Goal: Transaction & Acquisition: Purchase product/service

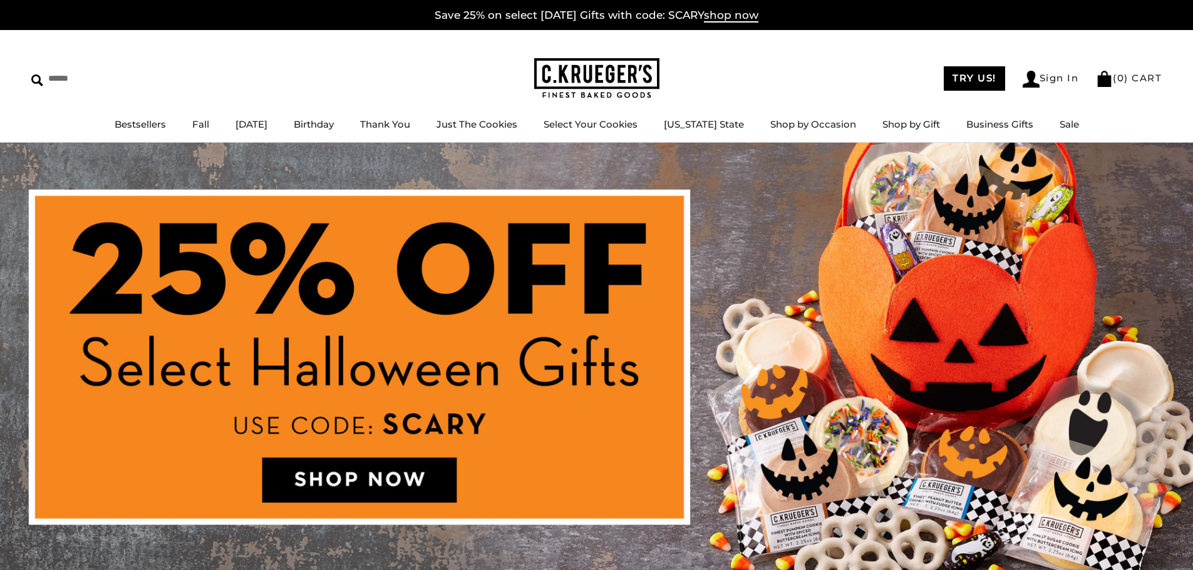
click at [406, 480] on img at bounding box center [596, 367] width 1193 height 448
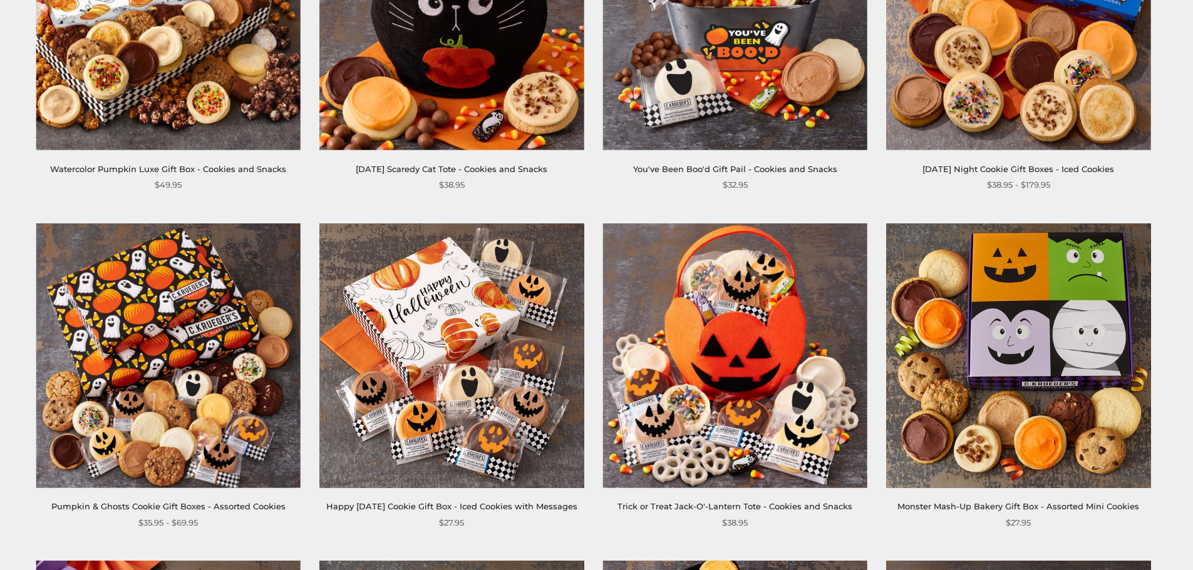
scroll to position [376, 0]
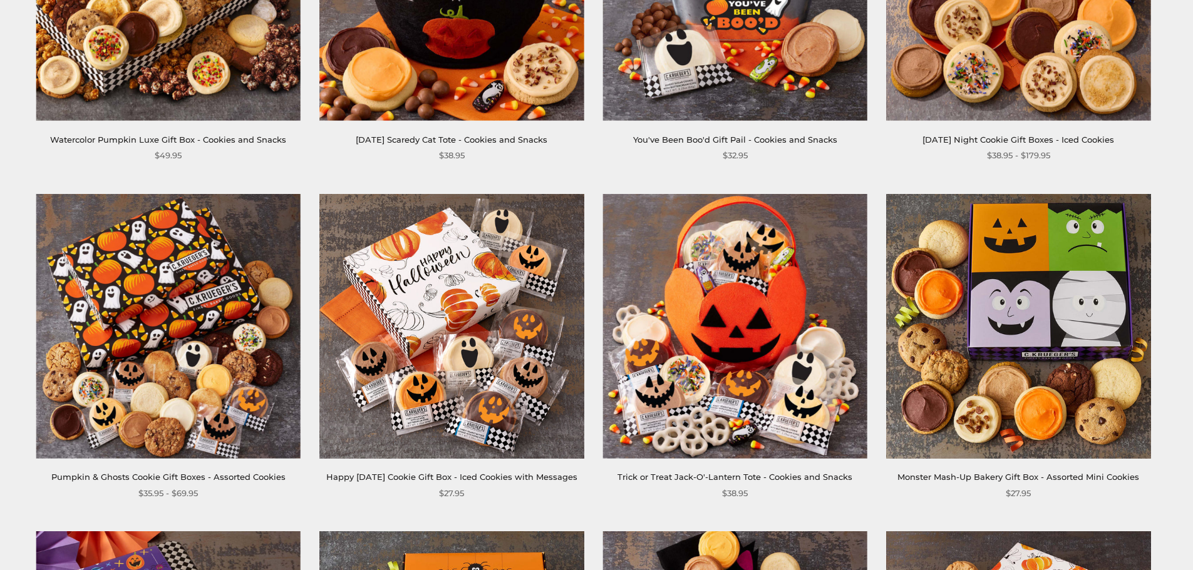
click at [1082, 330] on img at bounding box center [1018, 326] width 264 height 264
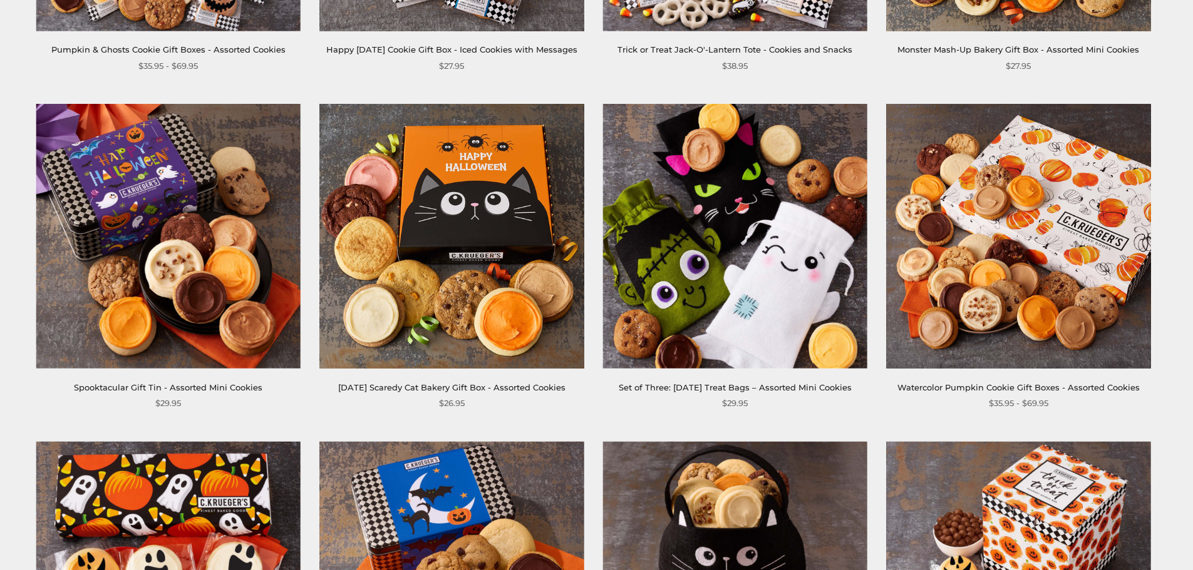
scroll to position [751, 0]
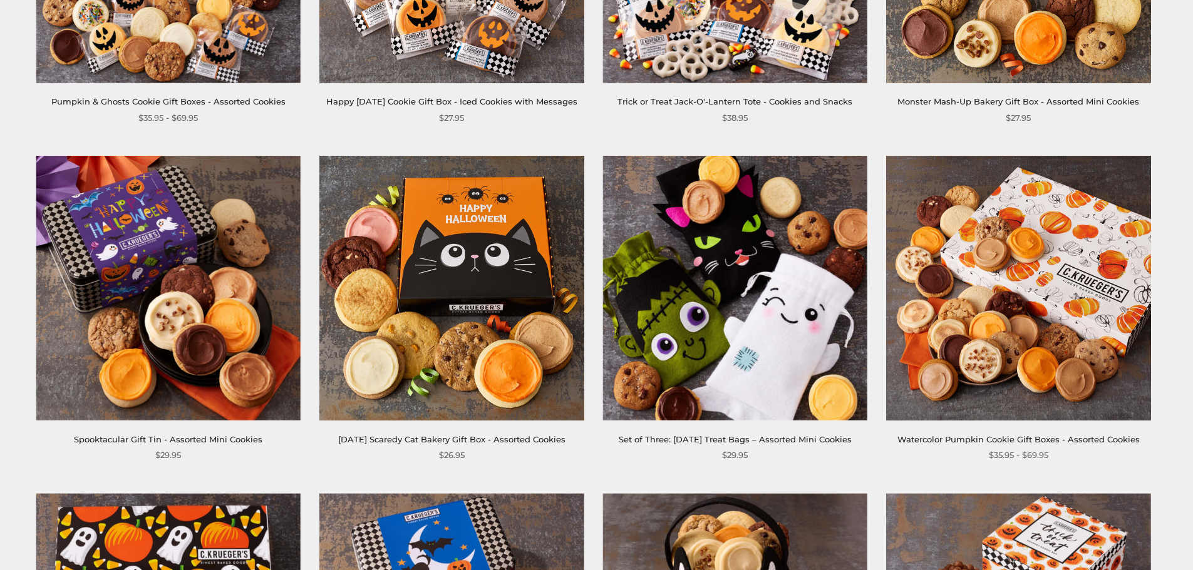
click at [717, 177] on img at bounding box center [735, 288] width 264 height 264
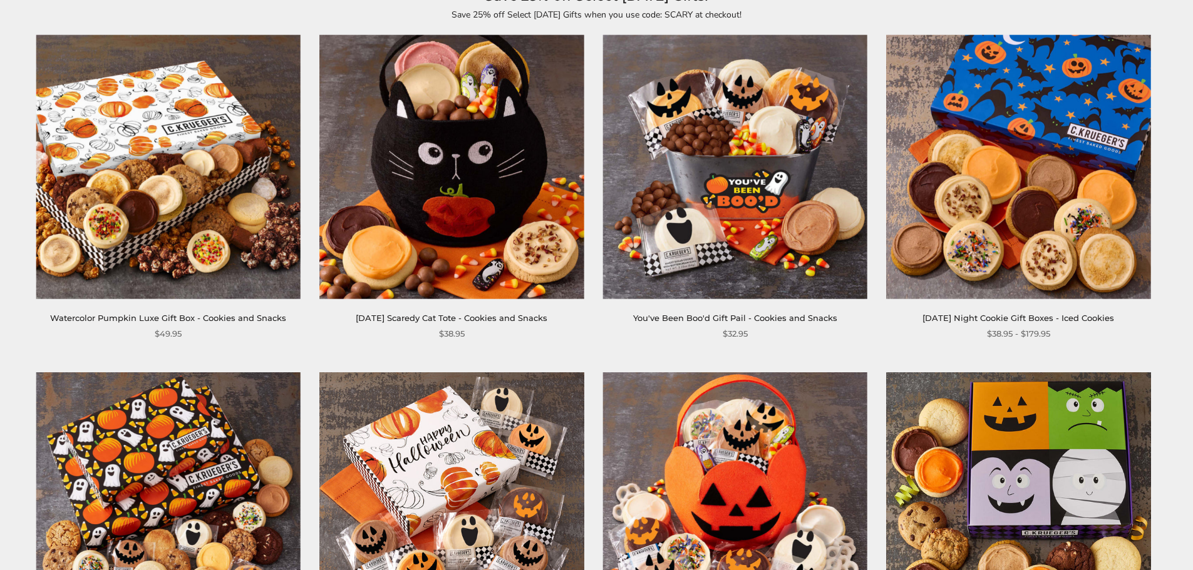
scroll to position [0, 0]
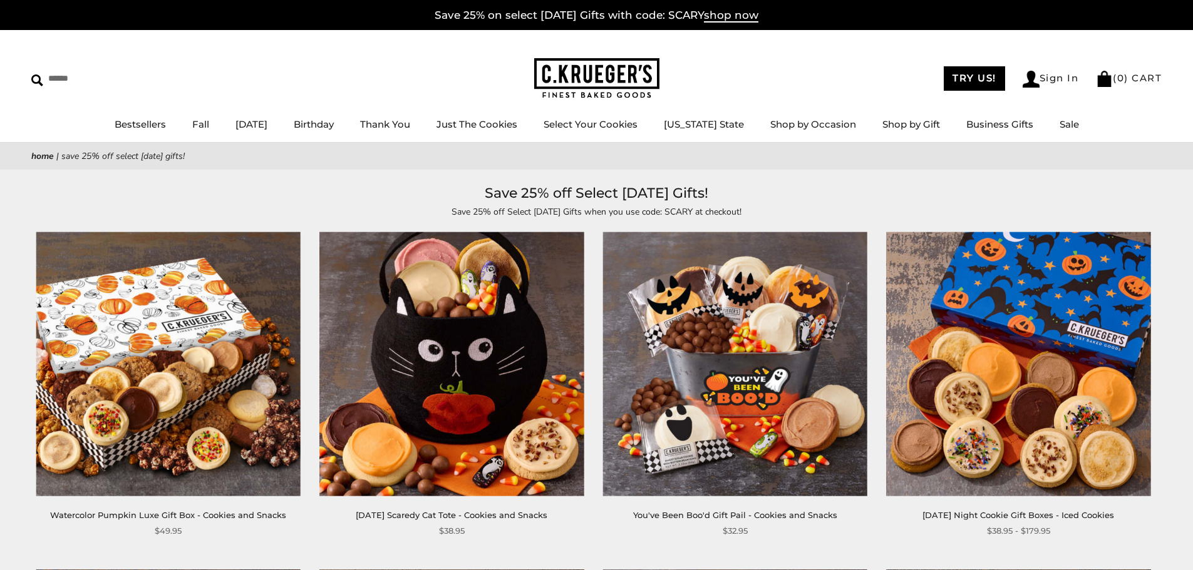
click at [768, 297] on img at bounding box center [735, 364] width 264 height 264
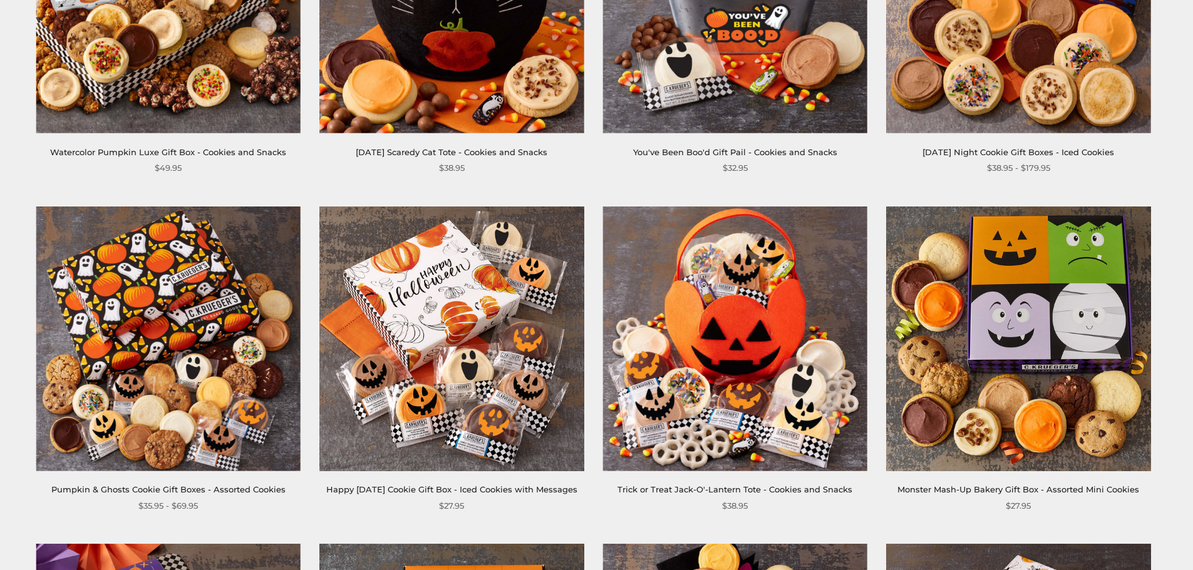
scroll to position [376, 0]
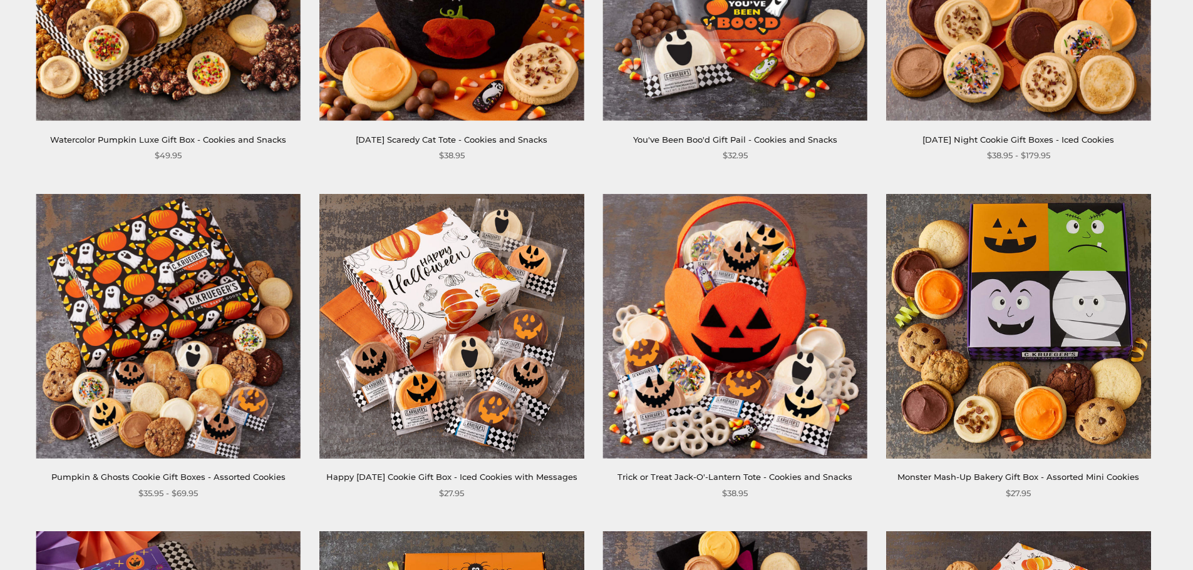
click at [548, 310] on img at bounding box center [451, 326] width 264 height 264
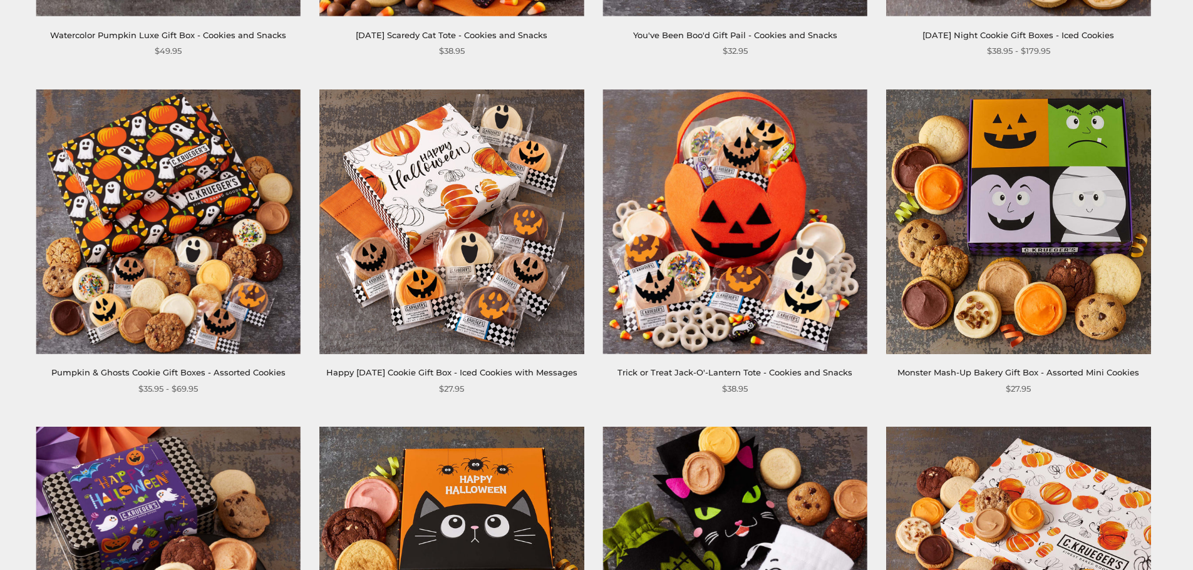
scroll to position [501, 0]
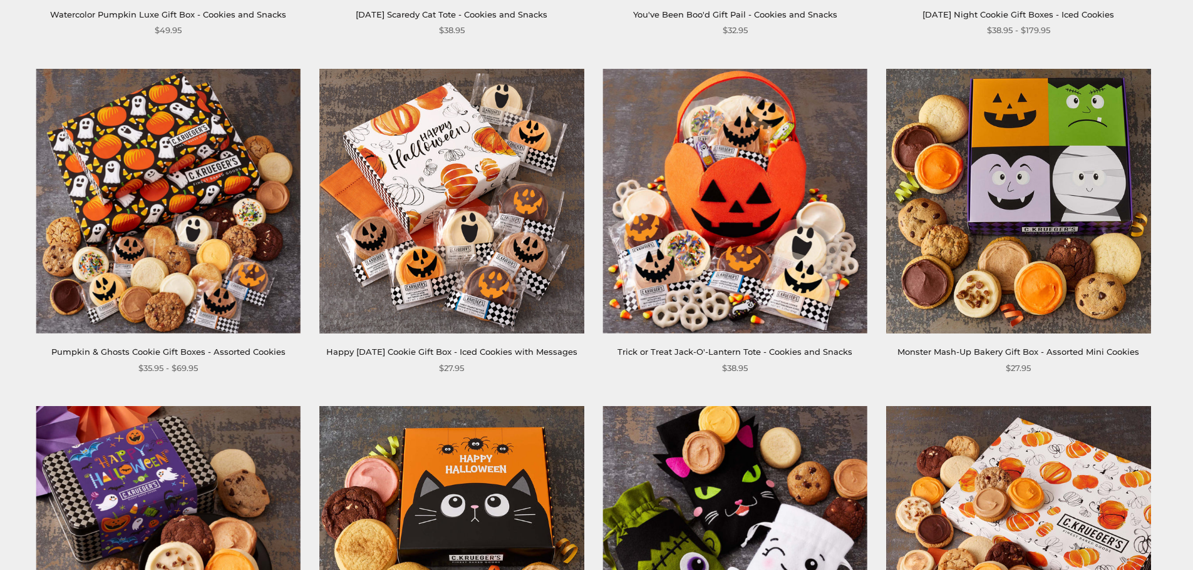
click at [1068, 299] on img at bounding box center [1018, 201] width 264 height 264
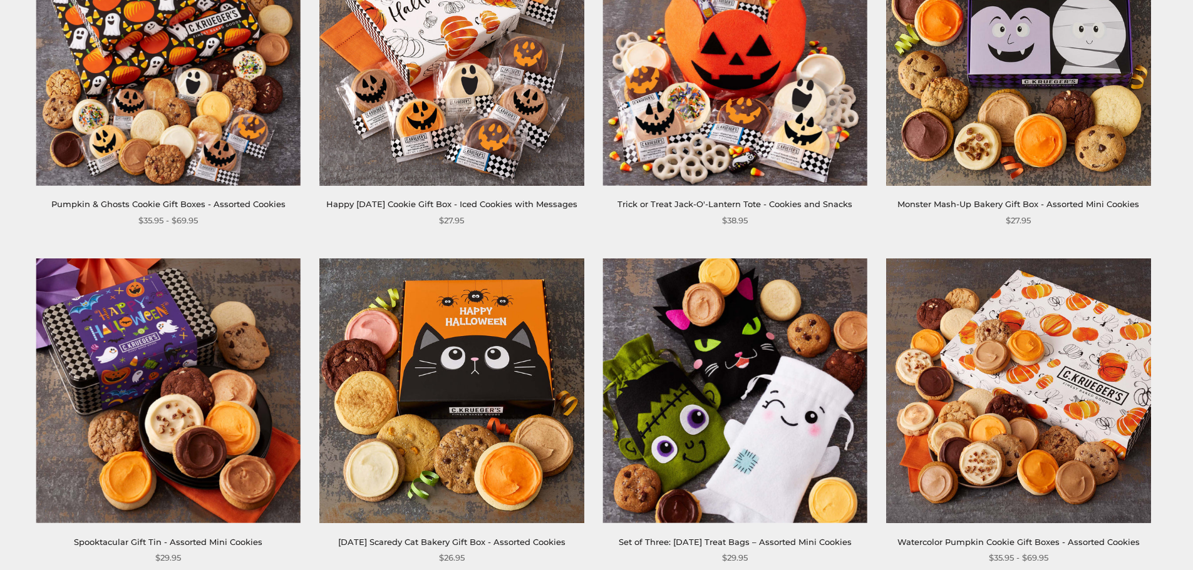
scroll to position [751, 0]
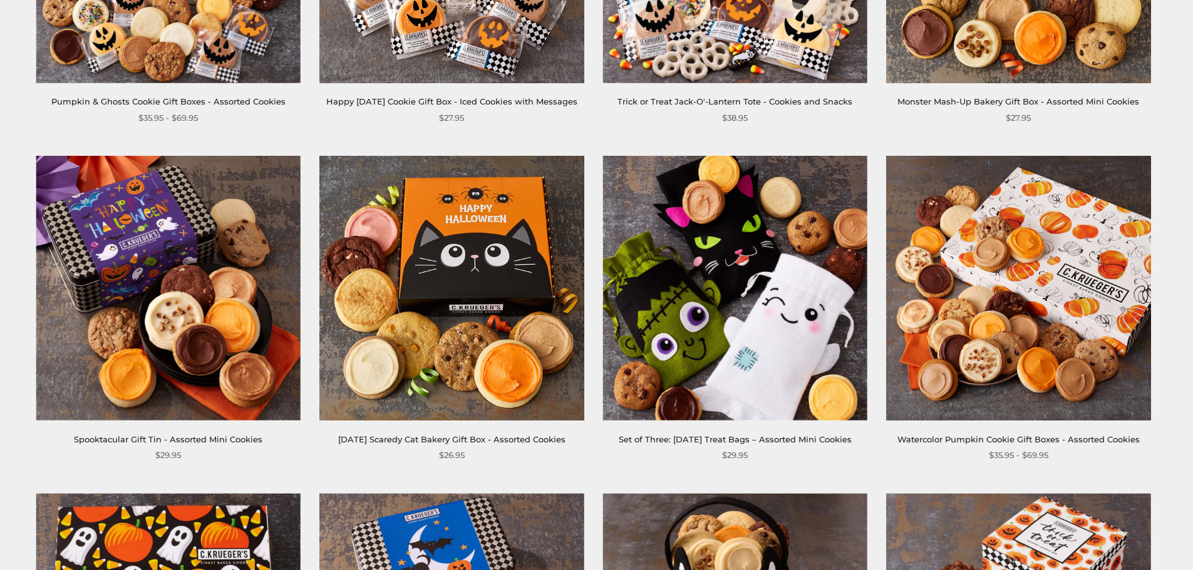
click at [765, 237] on img at bounding box center [735, 288] width 264 height 264
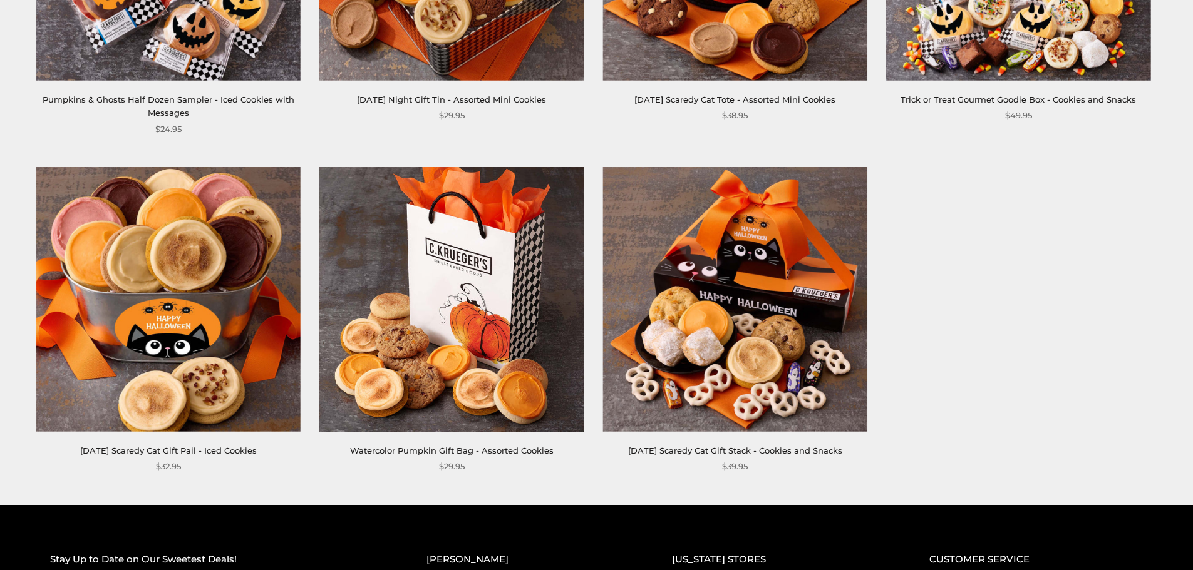
scroll to position [1377, 0]
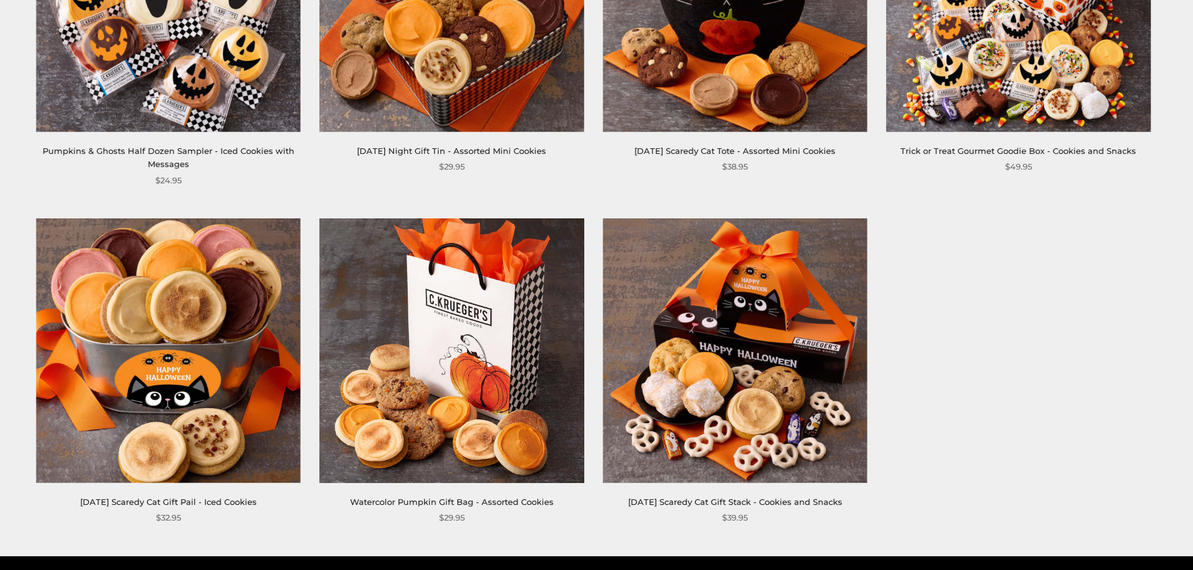
click at [813, 335] on img at bounding box center [735, 350] width 264 height 264
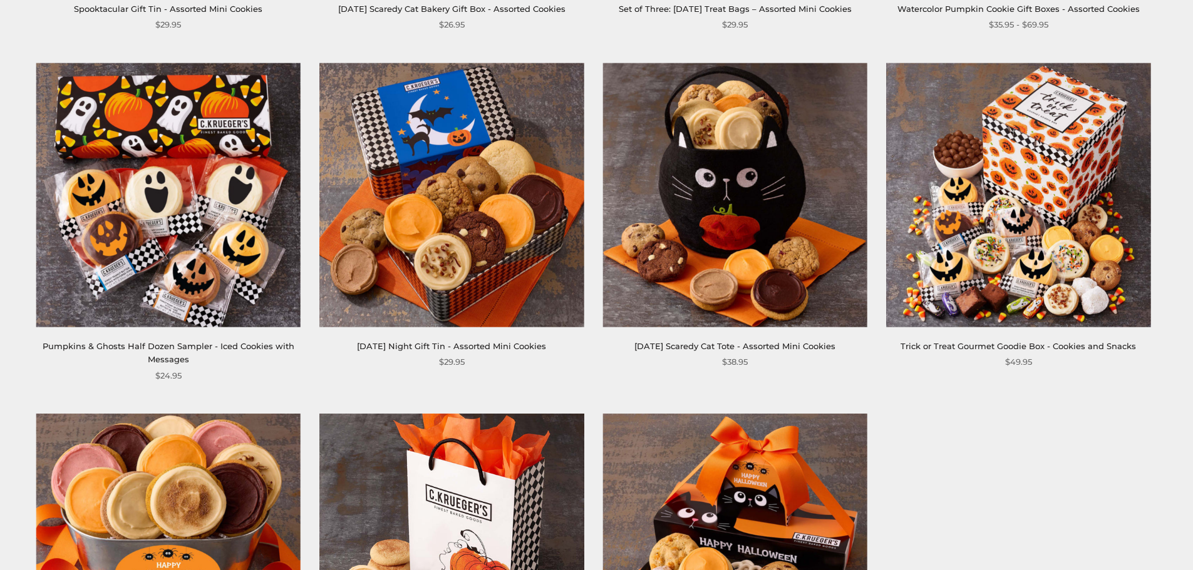
scroll to position [1064, 0]
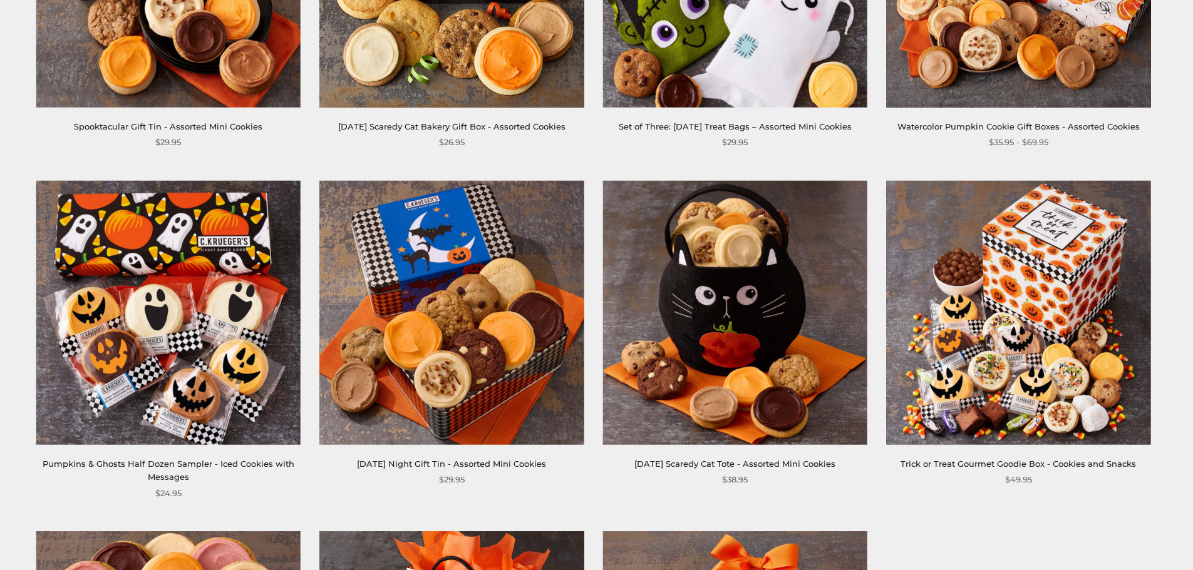
click at [261, 267] on img at bounding box center [168, 312] width 264 height 264
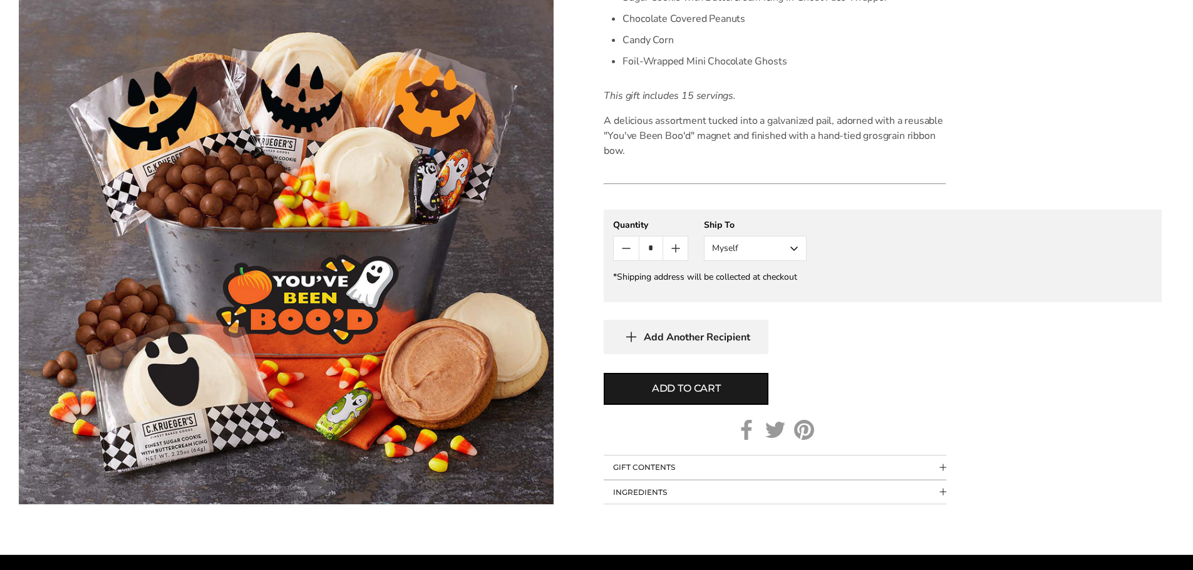
scroll to position [501, 0]
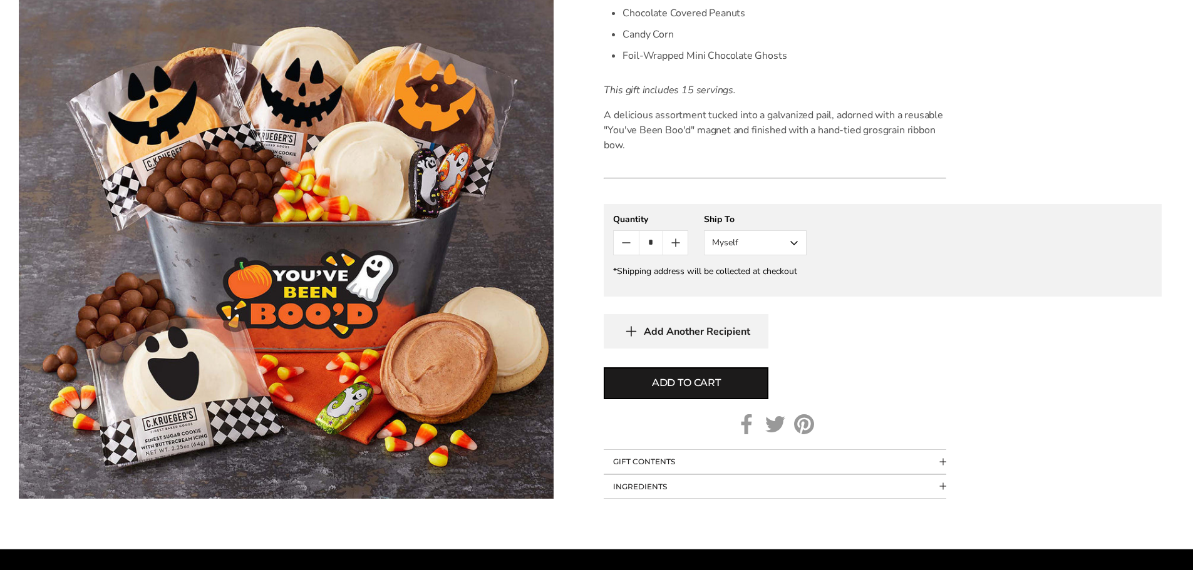
click at [652, 460] on button "GIFT CONTENTS" at bounding box center [775, 462] width 342 height 24
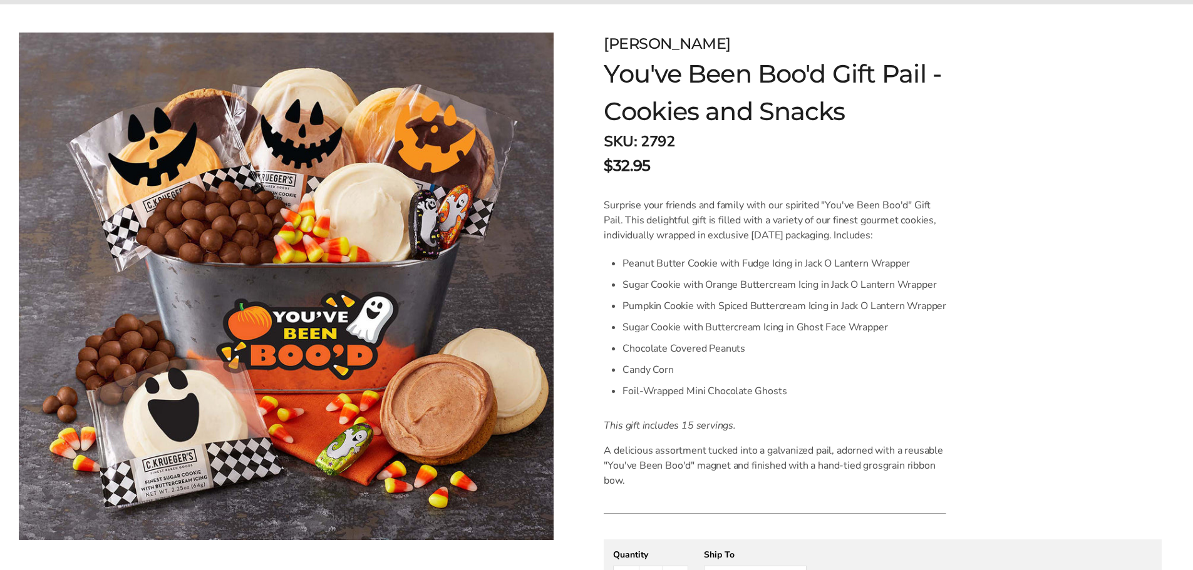
scroll to position [188, 0]
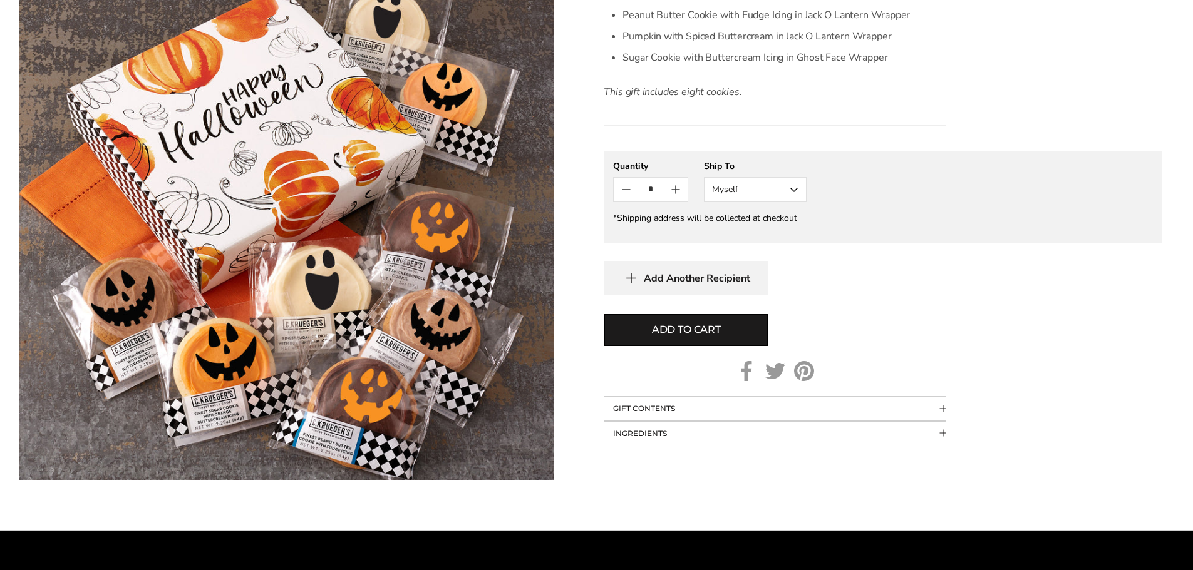
scroll to position [438, 0]
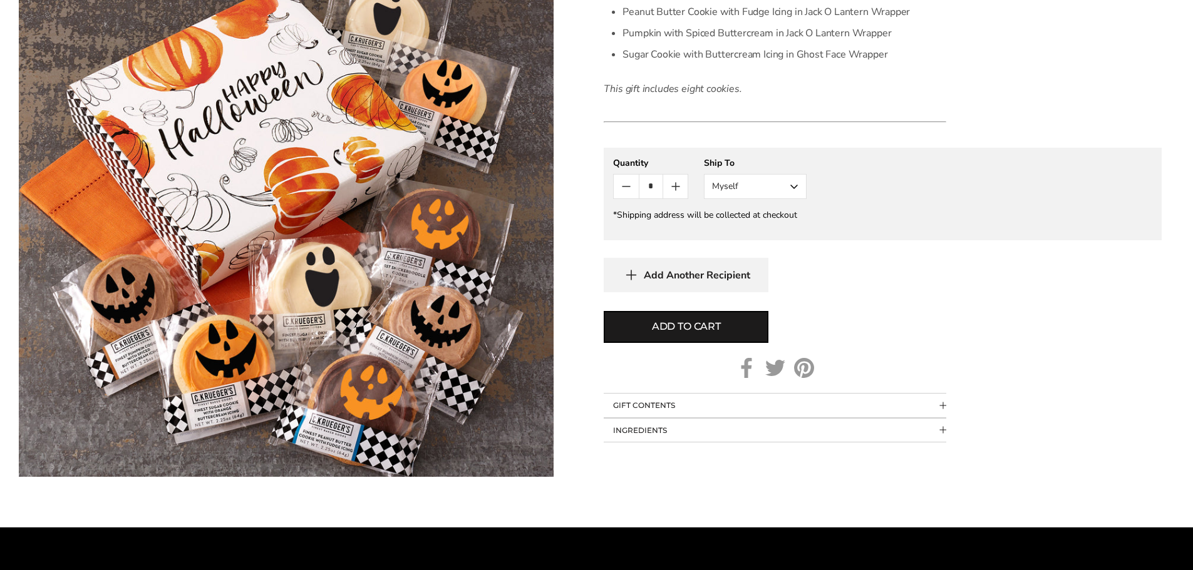
click at [697, 418] on button "GIFT CONTENTS" at bounding box center [775, 406] width 342 height 24
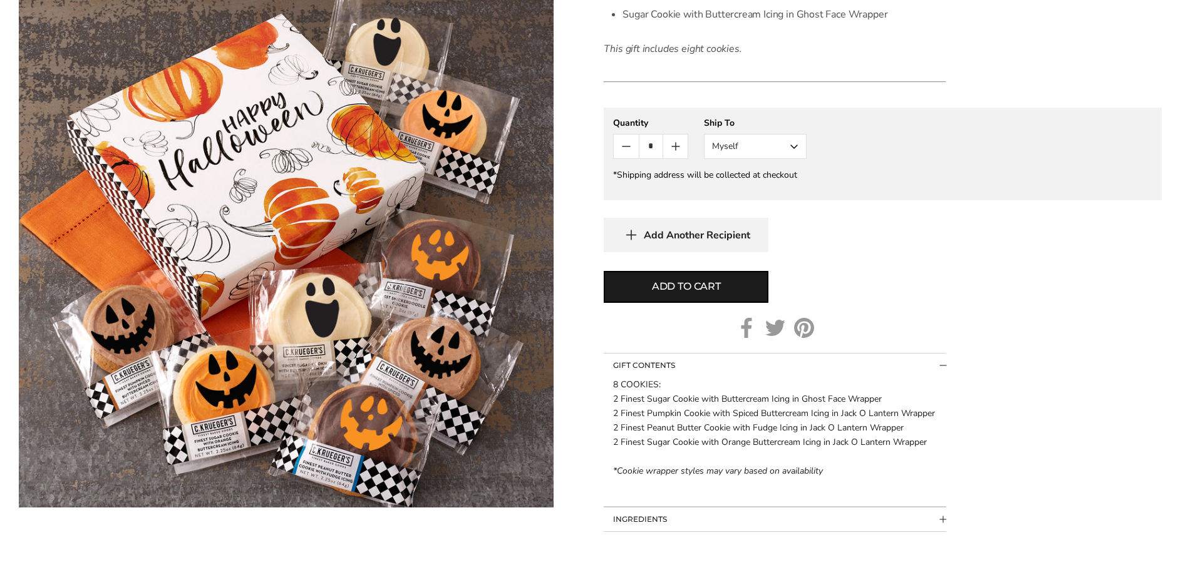
scroll to position [501, 0]
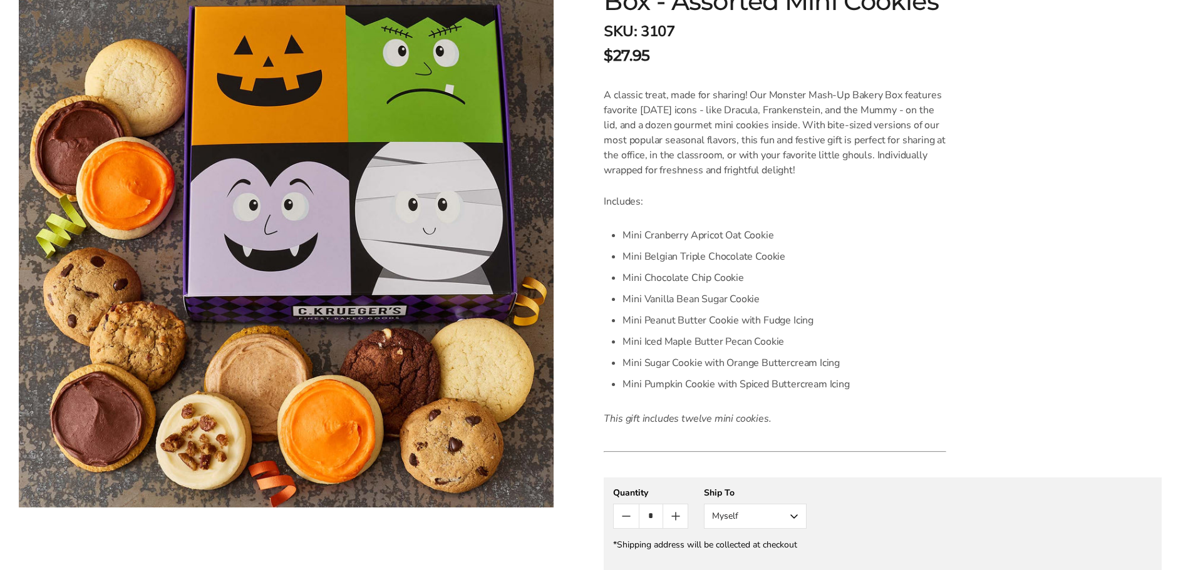
scroll to position [250, 0]
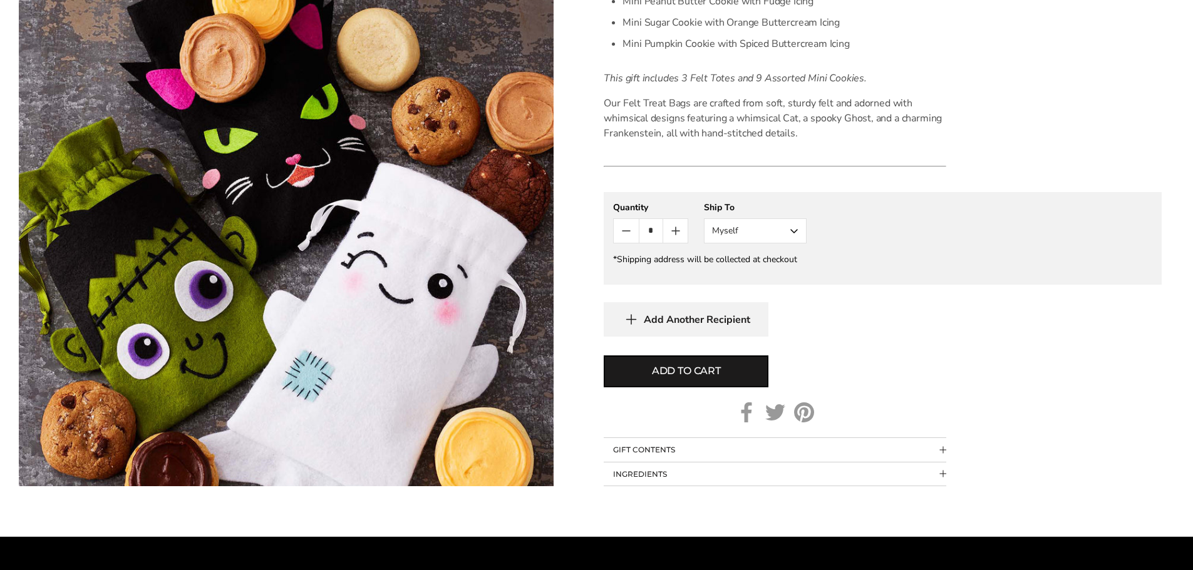
scroll to position [563, 0]
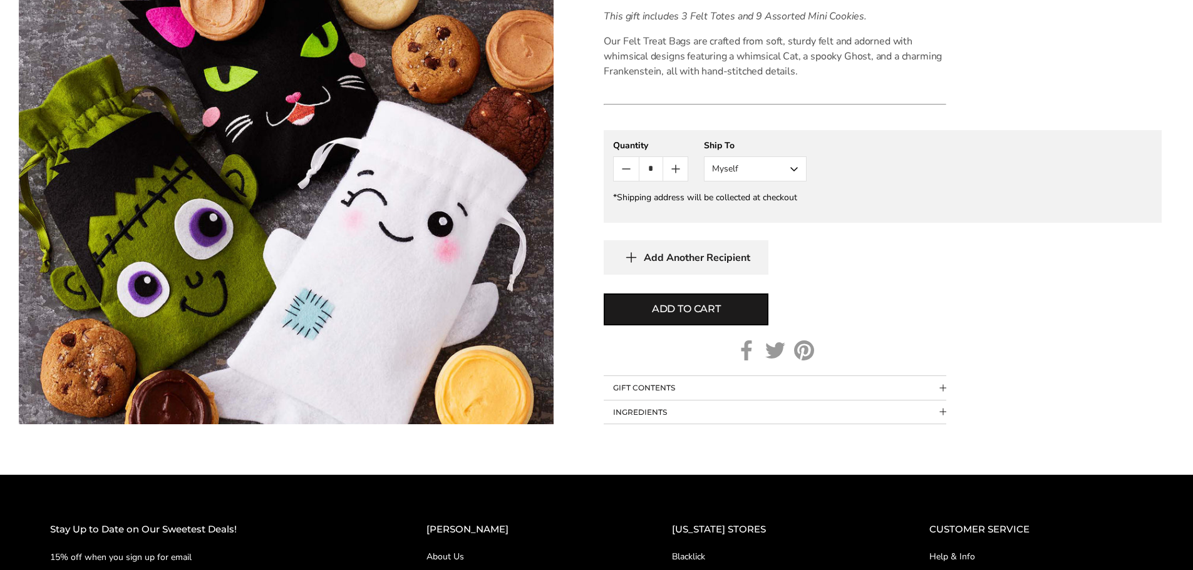
click at [741, 381] on button "GIFT CONTENTS" at bounding box center [775, 388] width 342 height 24
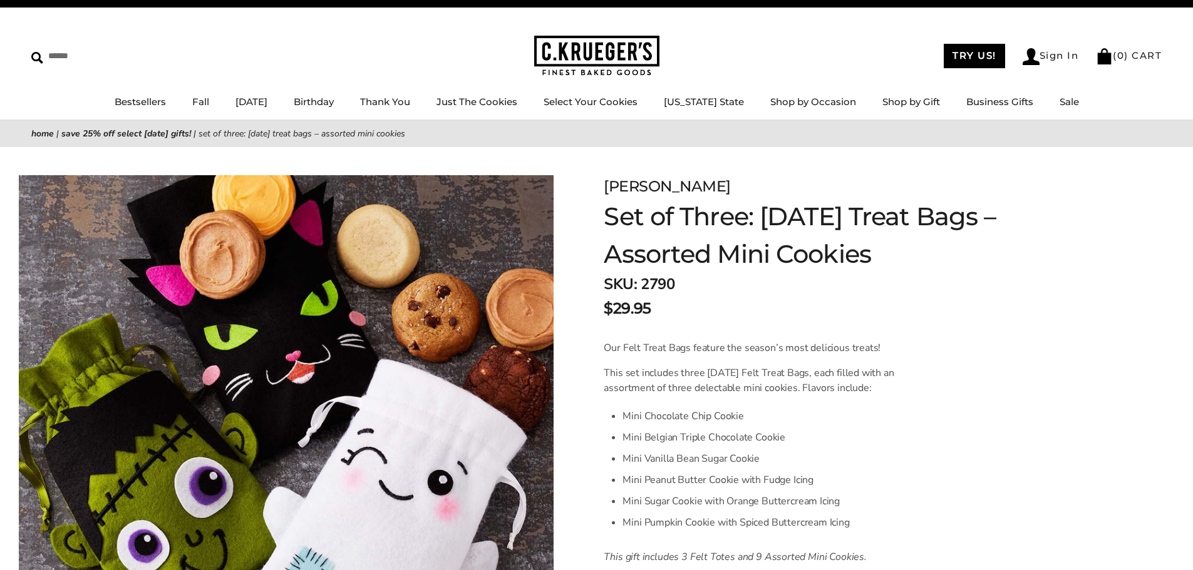
scroll to position [0, 0]
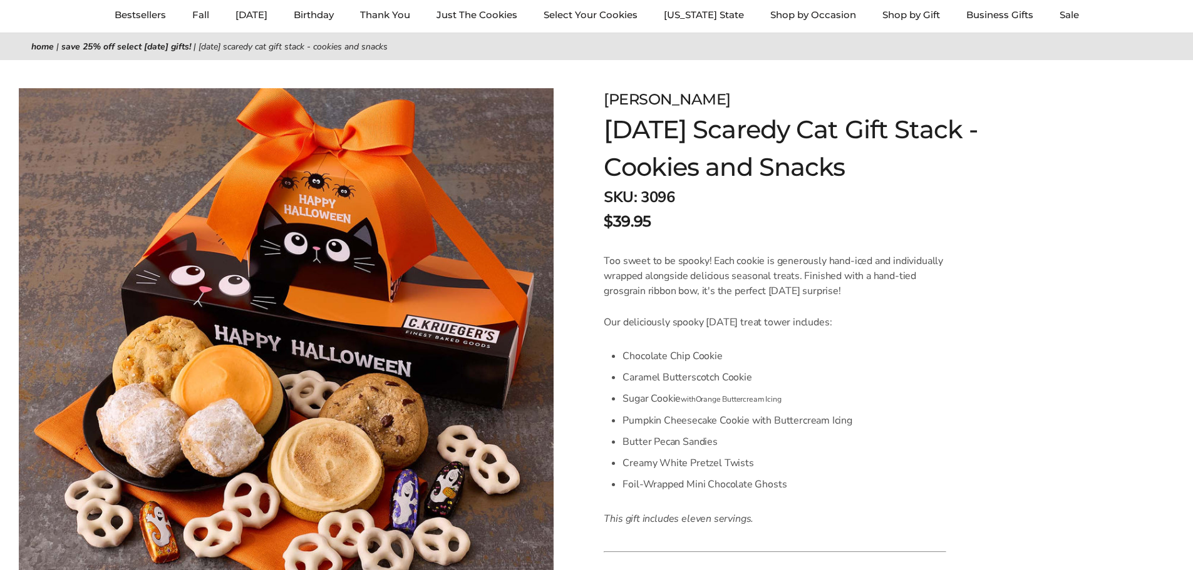
scroll to position [125, 0]
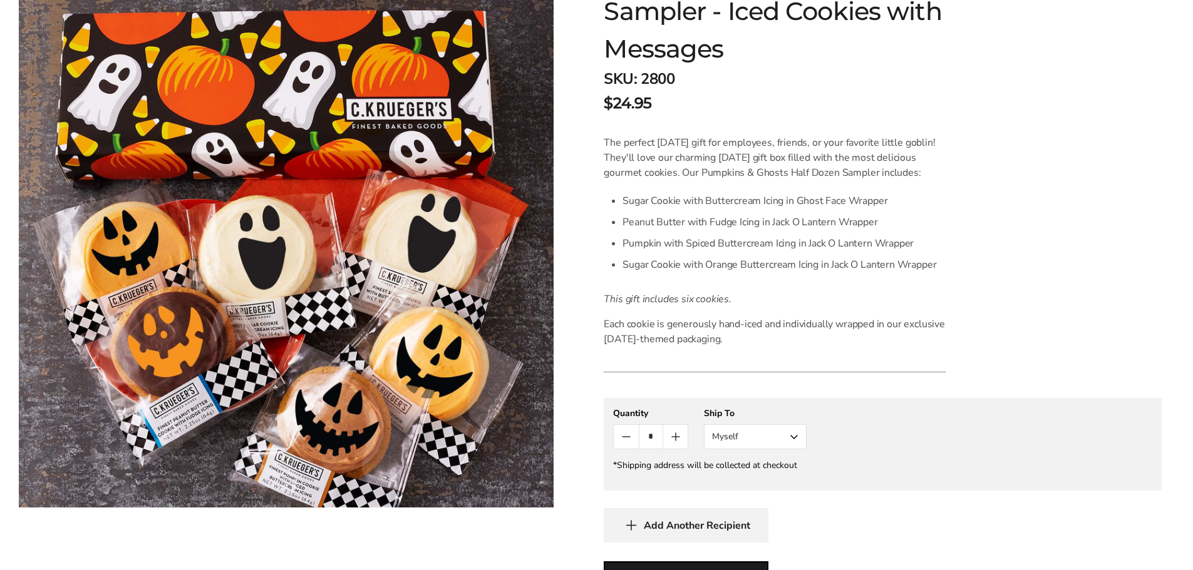
scroll to position [313, 0]
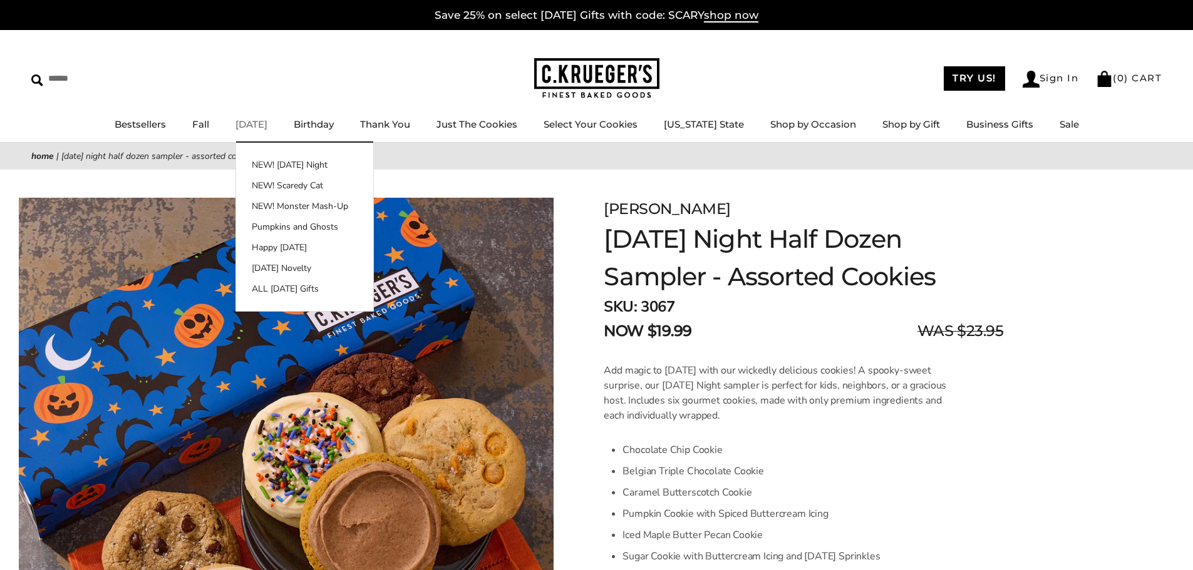
click at [267, 128] on link "[DATE]" at bounding box center [251, 124] width 32 height 12
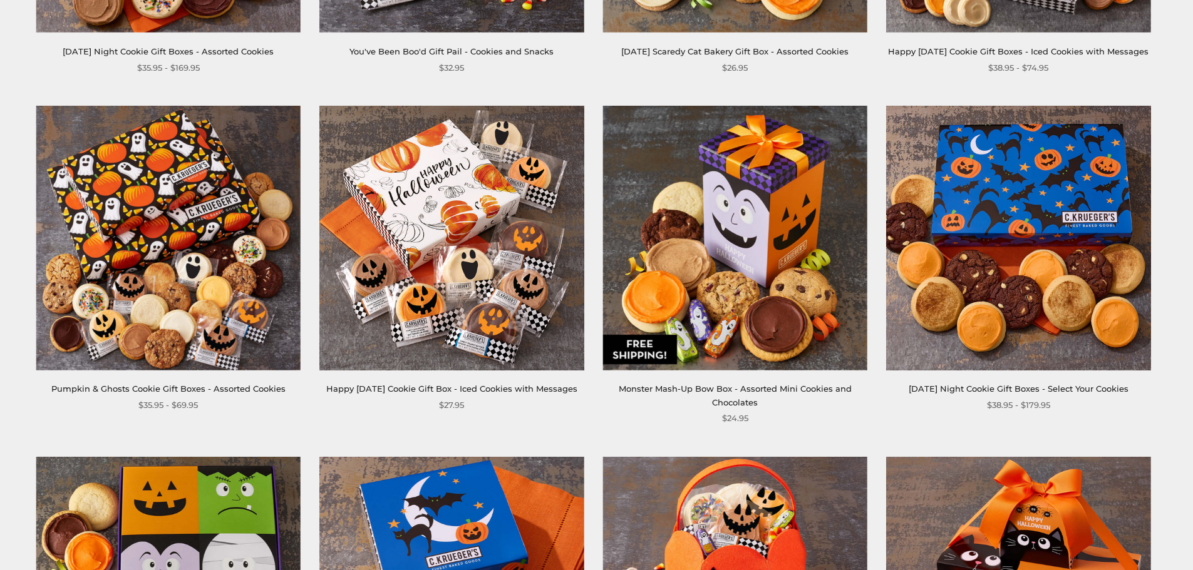
scroll to position [501, 0]
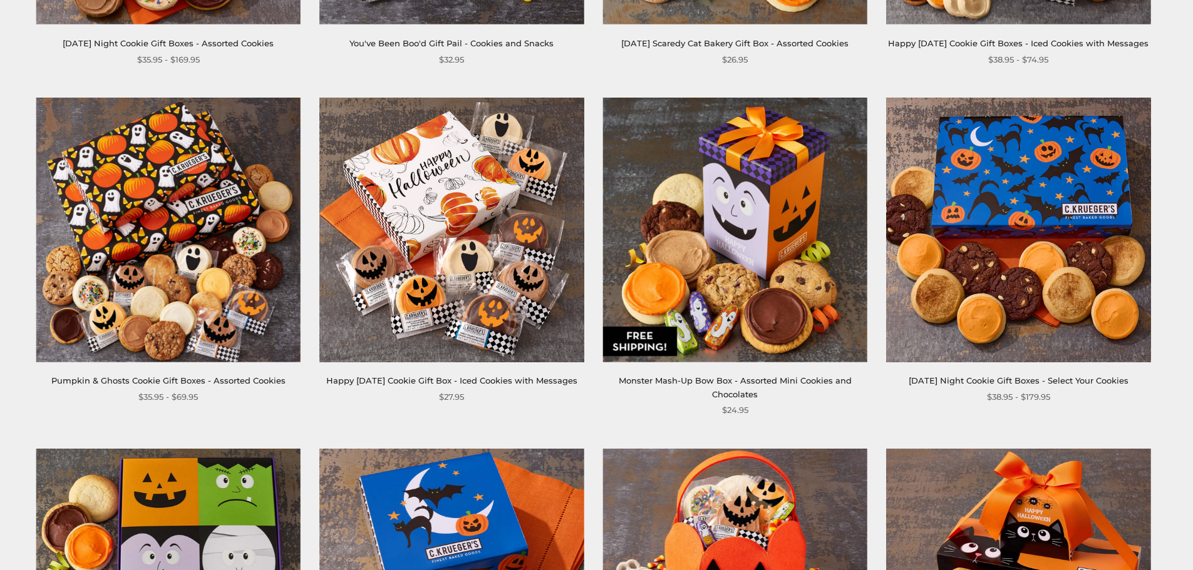
click at [543, 300] on img at bounding box center [451, 230] width 264 height 264
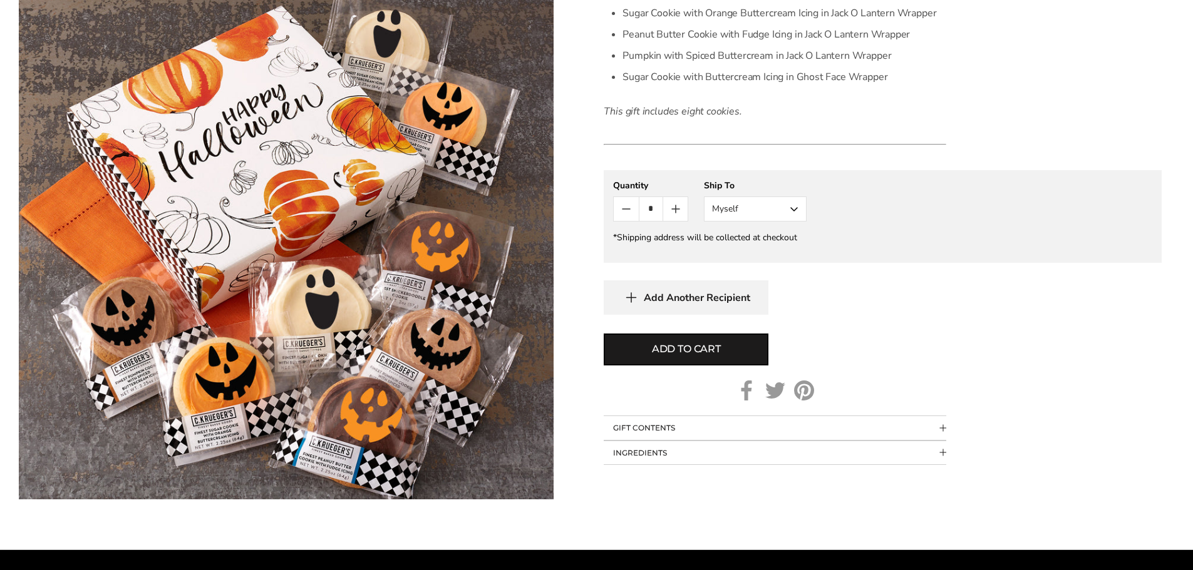
scroll to position [438, 0]
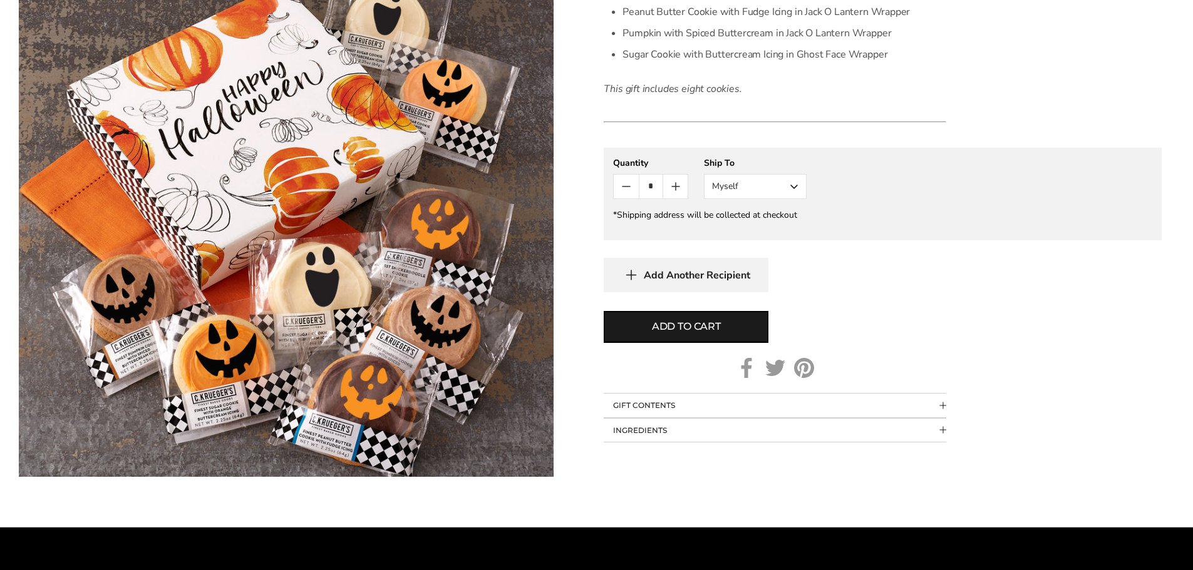
click at [657, 418] on button "GIFT CONTENTS" at bounding box center [775, 406] width 342 height 24
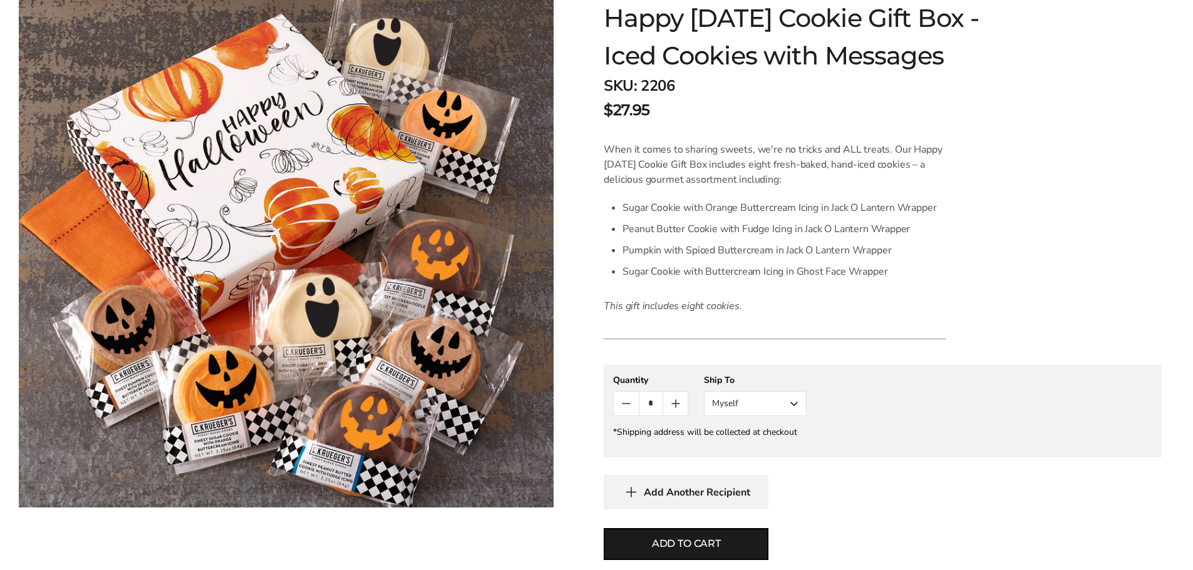
scroll to position [250, 0]
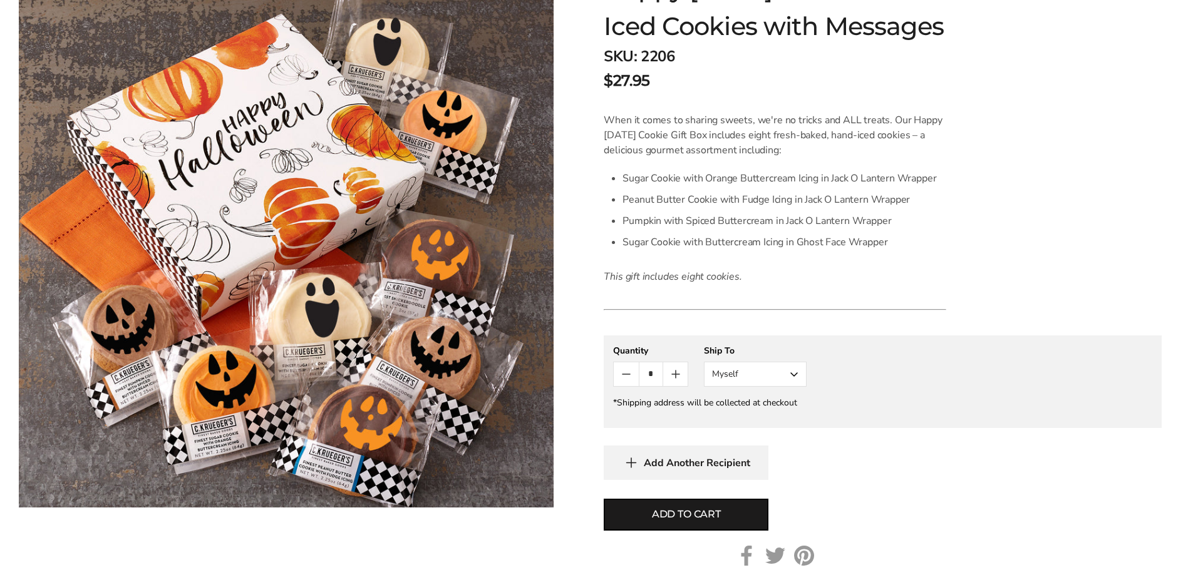
click at [719, 387] on button "Myself" at bounding box center [755, 374] width 103 height 25
click at [725, 432] on button "Other Recipient" at bounding box center [754, 420] width 101 height 23
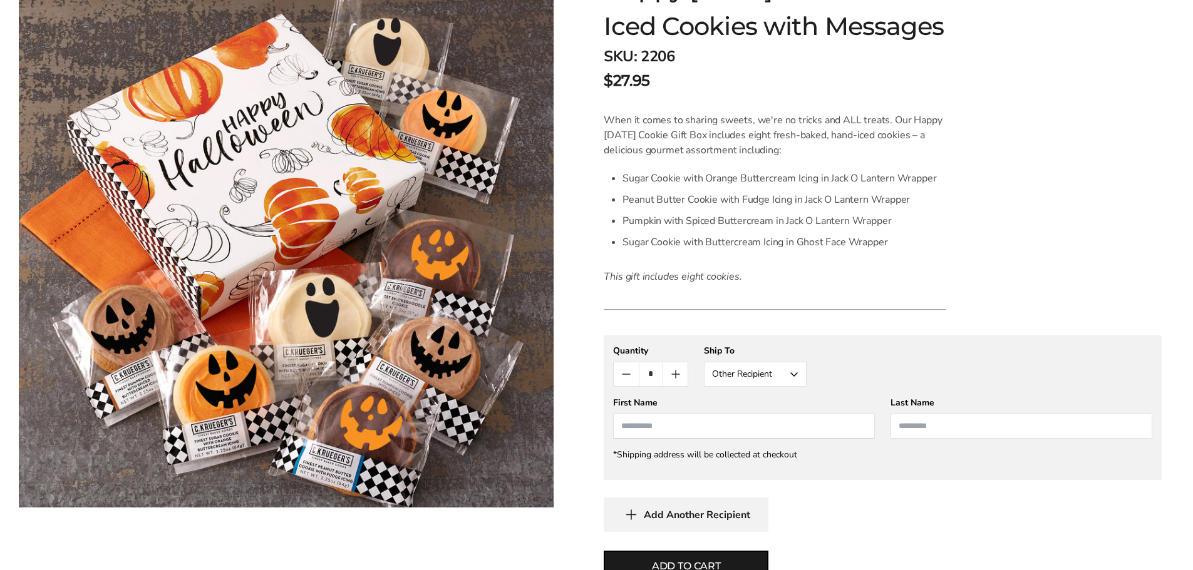
click at [705, 439] on input "First Name" at bounding box center [744, 426] width 262 height 25
type input "**********"
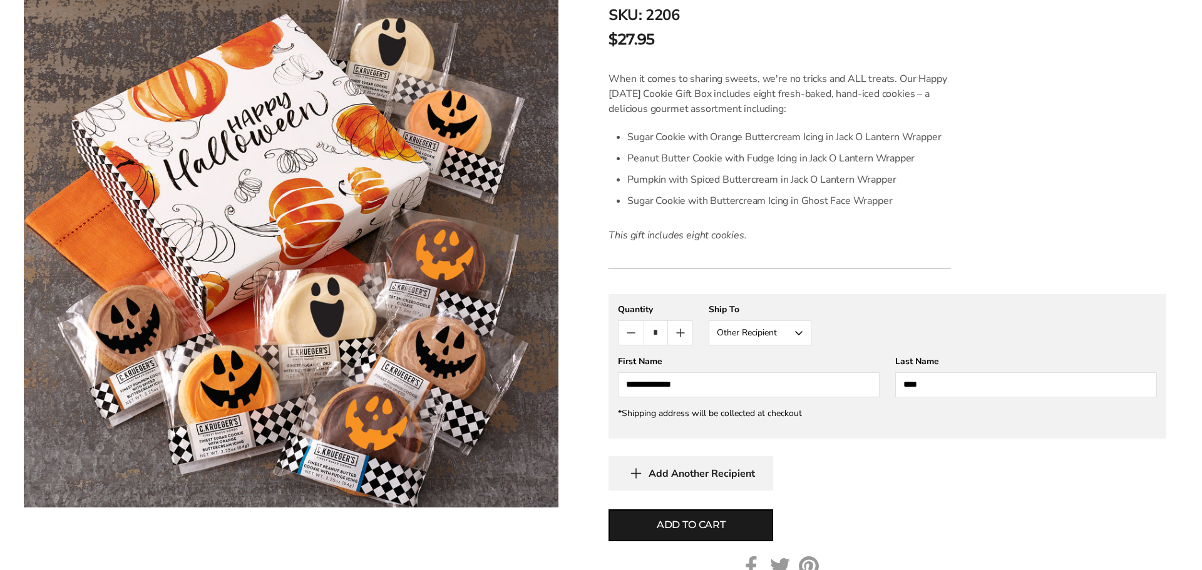
scroll to position [501, 0]
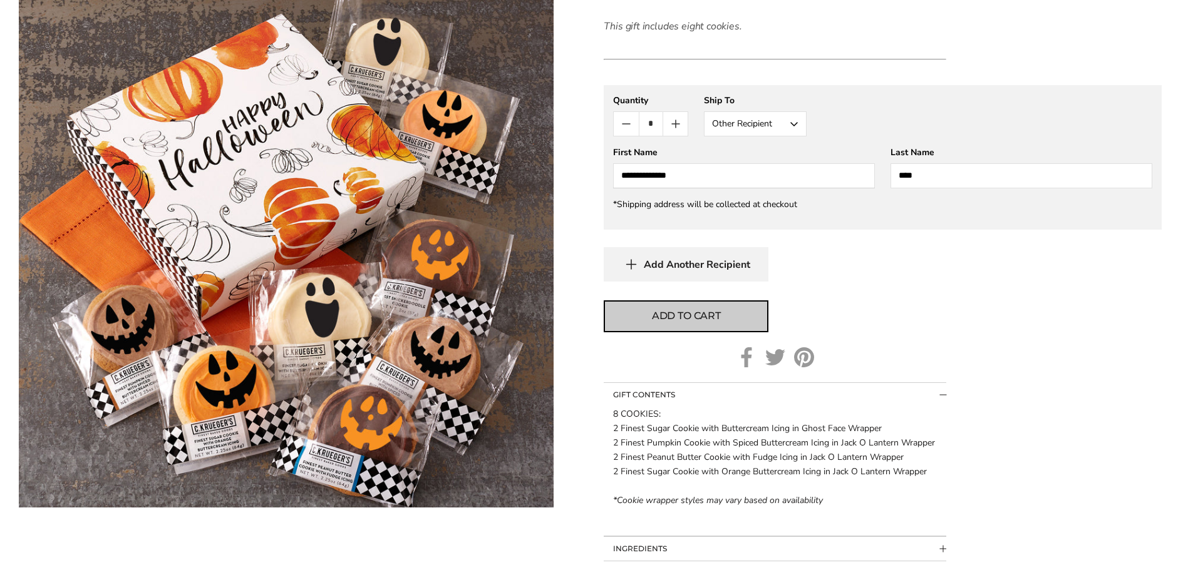
type input "****"
click at [705, 324] on span "Add to cart" at bounding box center [686, 316] width 69 height 15
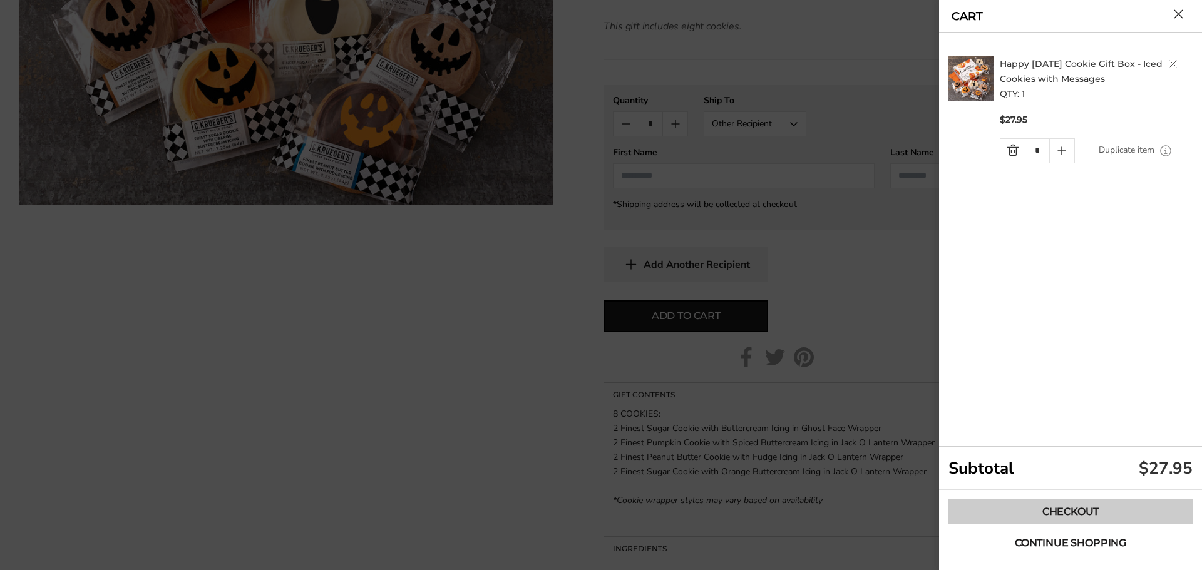
click at [1089, 507] on link "Checkout" at bounding box center [1070, 512] width 244 height 25
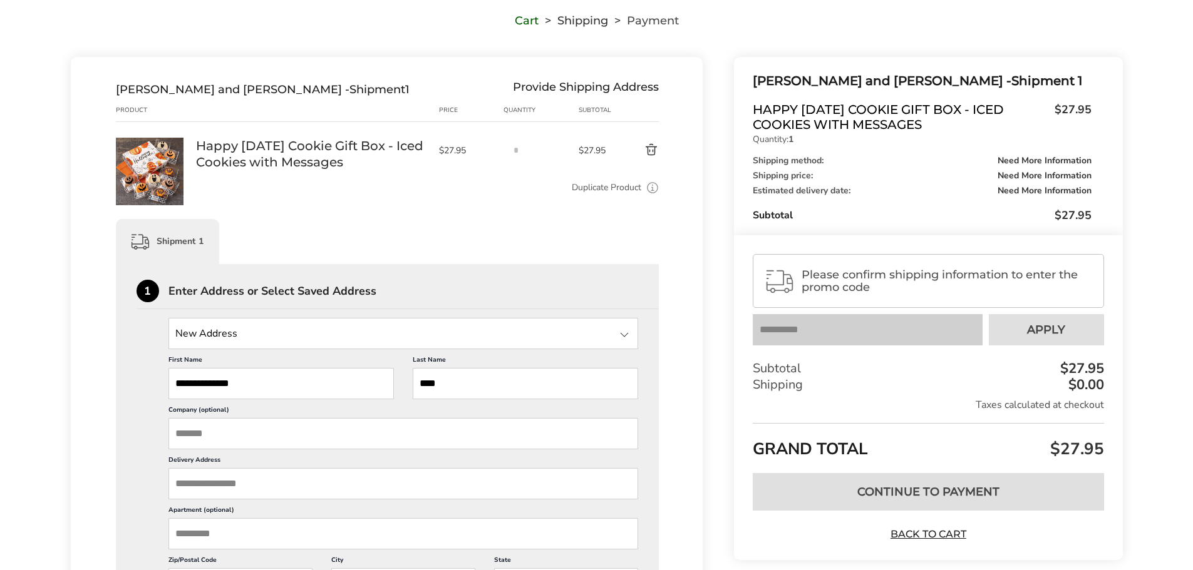
scroll to position [125, 0]
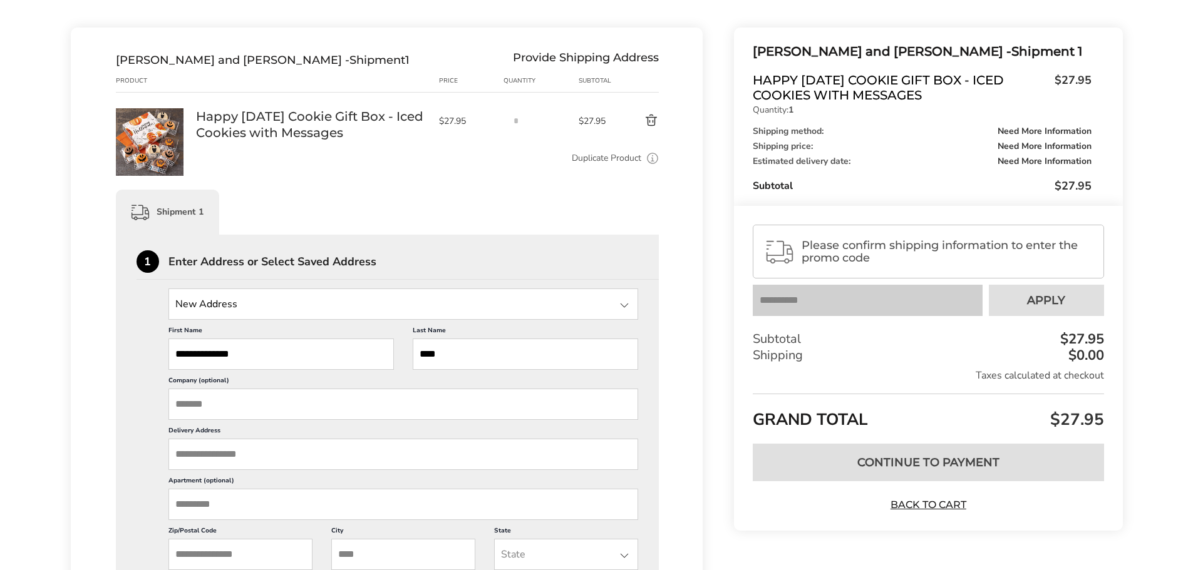
click at [295, 457] on input "Delivery Address" at bounding box center [403, 454] width 470 height 31
paste input "**********"
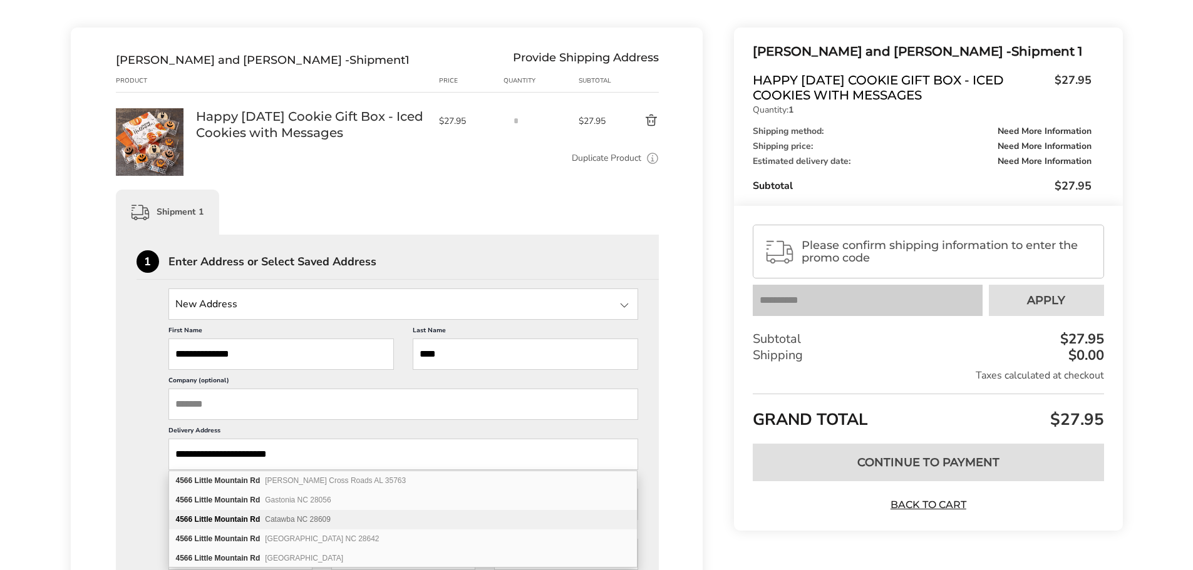
click at [301, 513] on div "[STREET_ADDRESS]" at bounding box center [403, 519] width 468 height 19
type input "**********"
type input "*******"
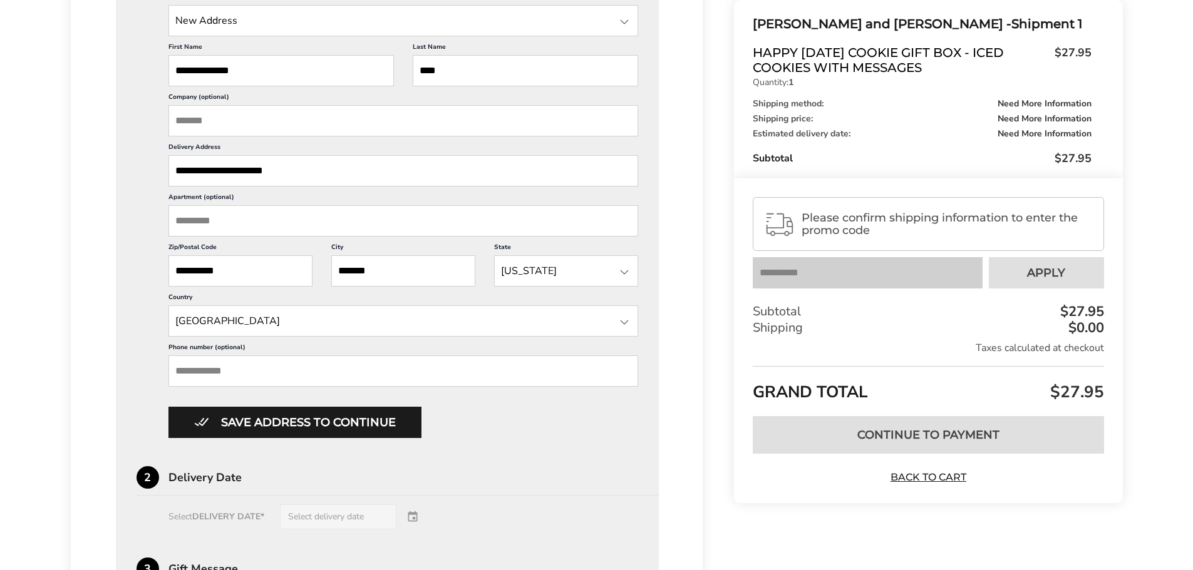
scroll to position [438, 0]
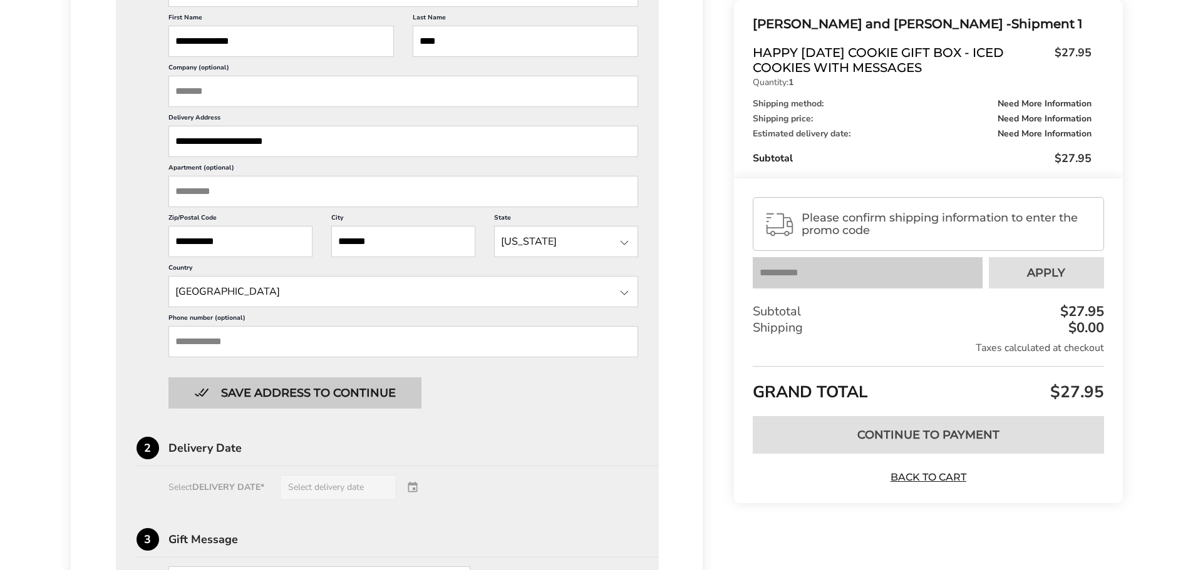
click at [333, 397] on button "Save address to continue" at bounding box center [294, 393] width 253 height 31
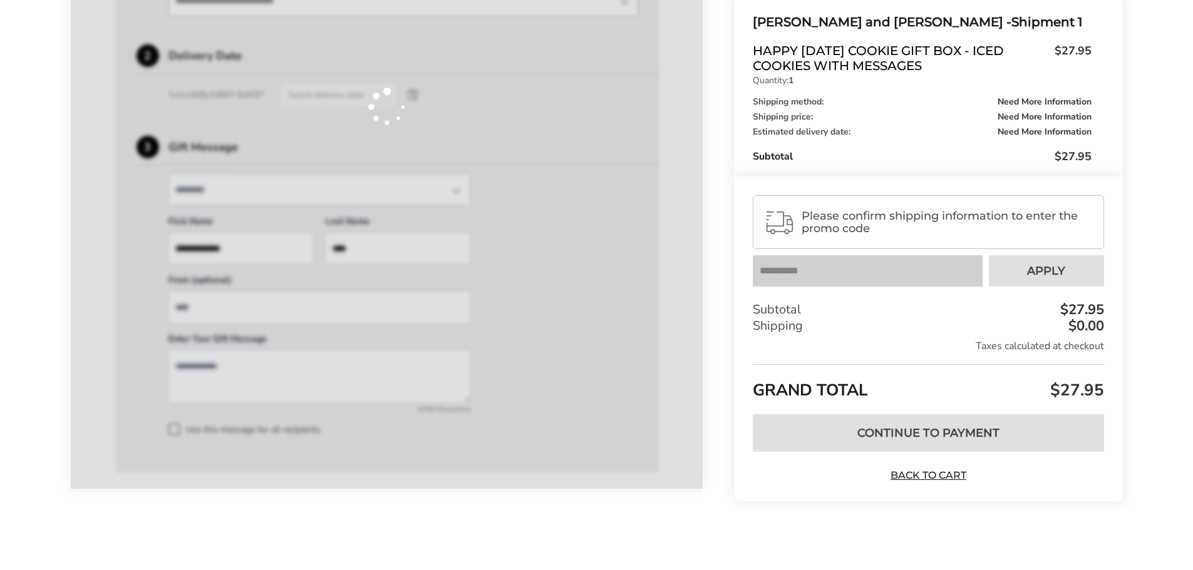
scroll to position [429, 0]
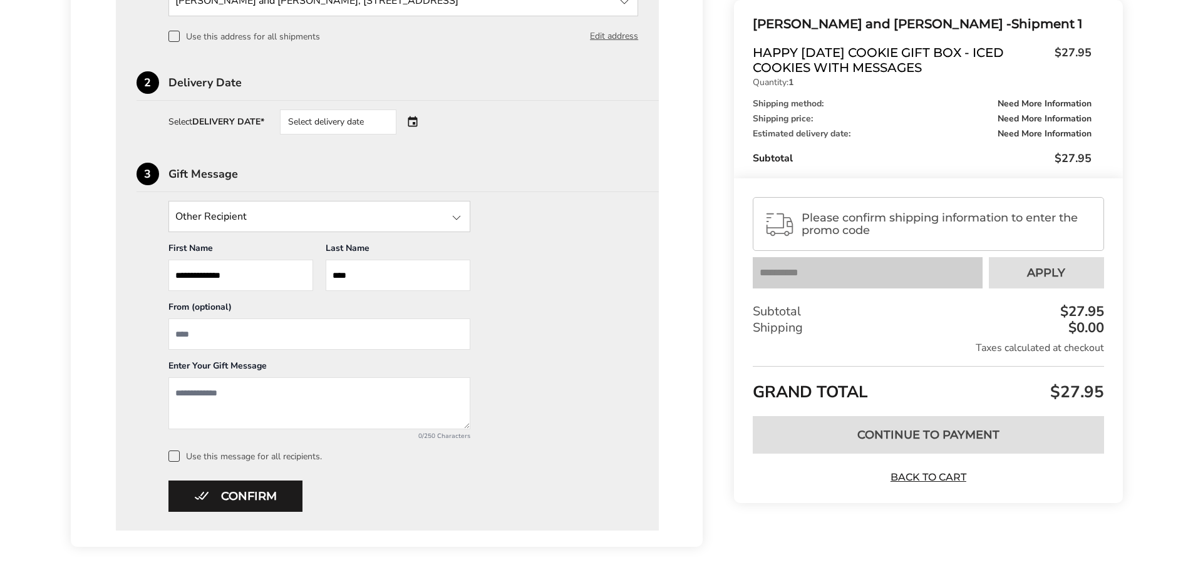
click at [230, 220] on input "State" at bounding box center [319, 216] width 302 height 31
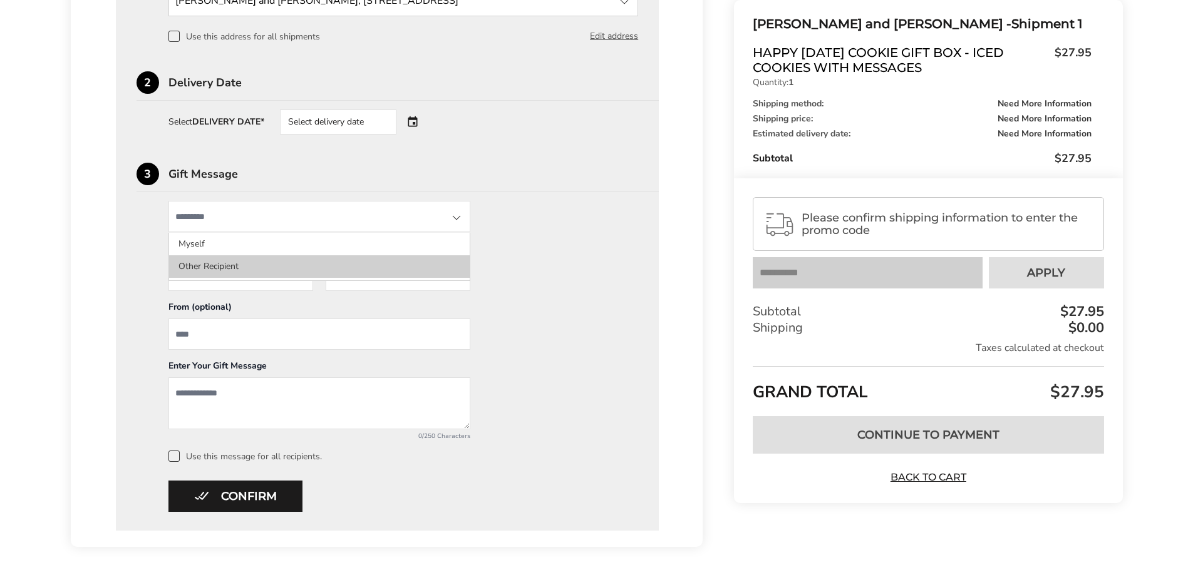
click at [224, 265] on li "Other Recipient" at bounding box center [319, 266] width 301 height 23
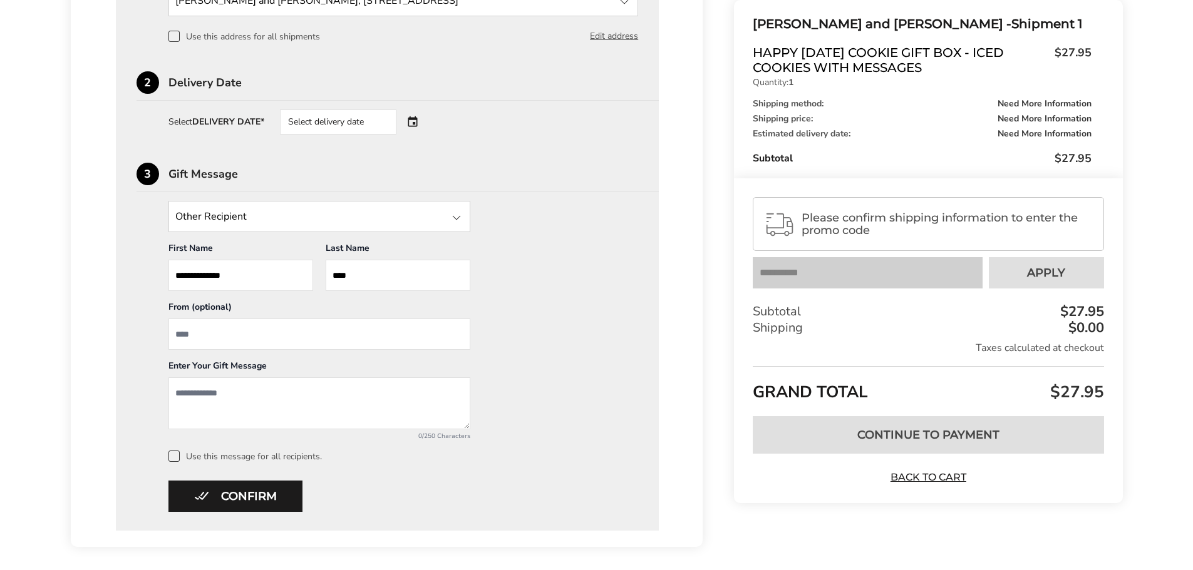
click at [233, 336] on input "From" at bounding box center [319, 334] width 302 height 31
type input "******"
type textarea "**********"
click at [252, 498] on button "Confirm" at bounding box center [235, 496] width 134 height 31
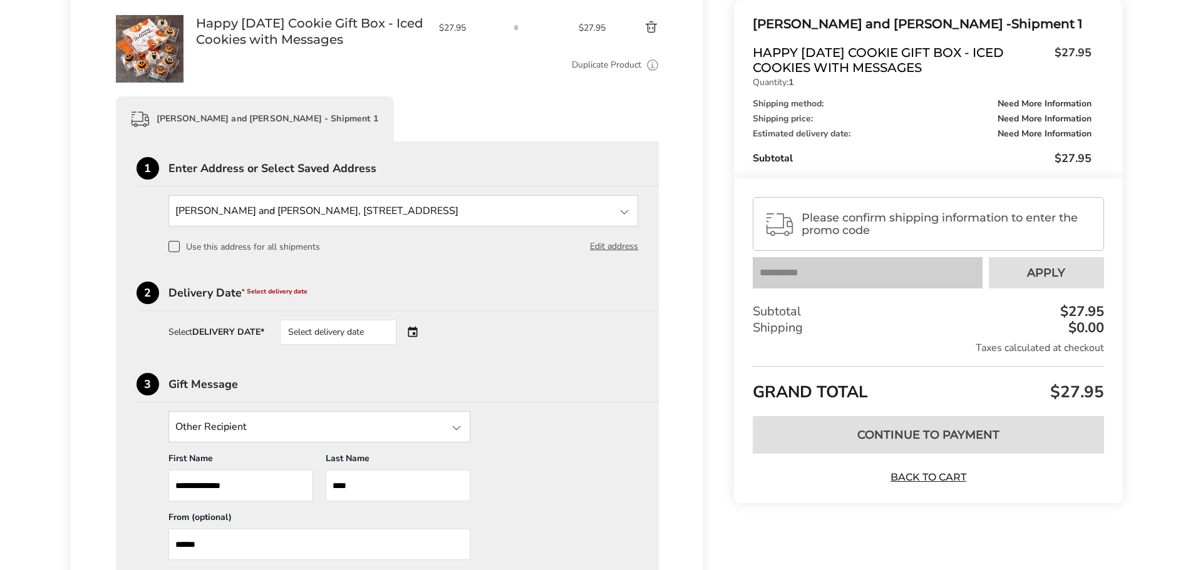
scroll to position [241, 0]
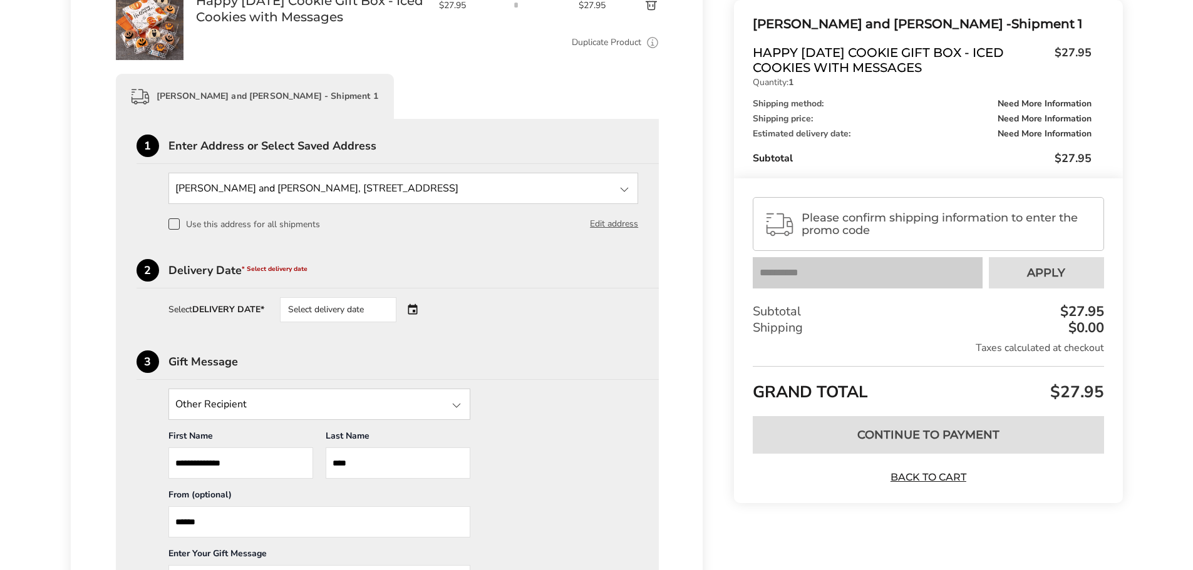
click at [335, 308] on div "Select delivery date" at bounding box center [338, 309] width 116 height 25
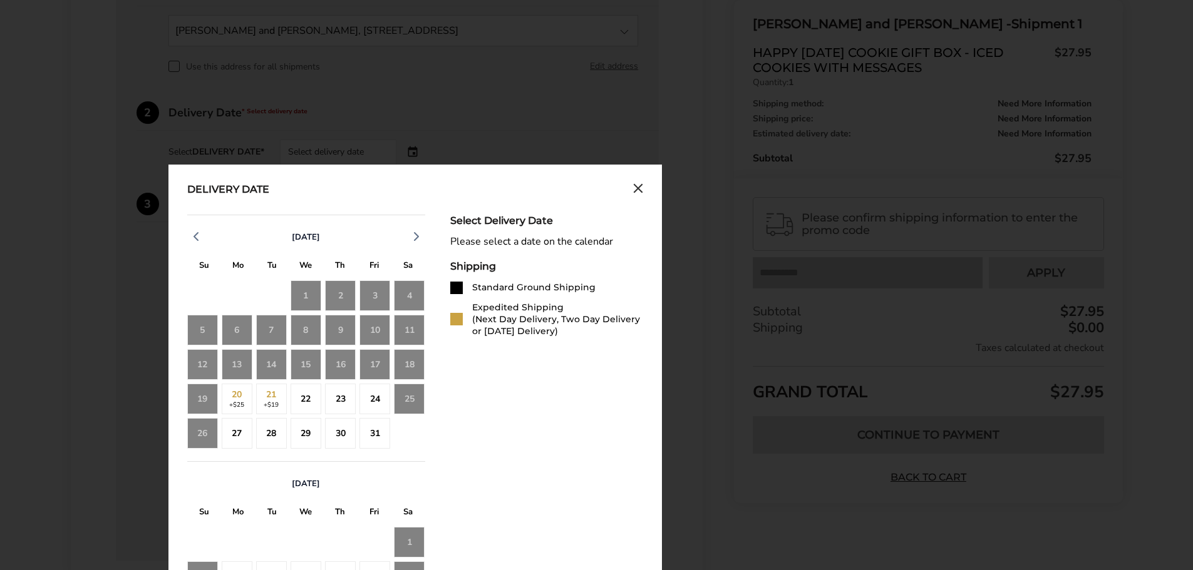
scroll to position [429, 0]
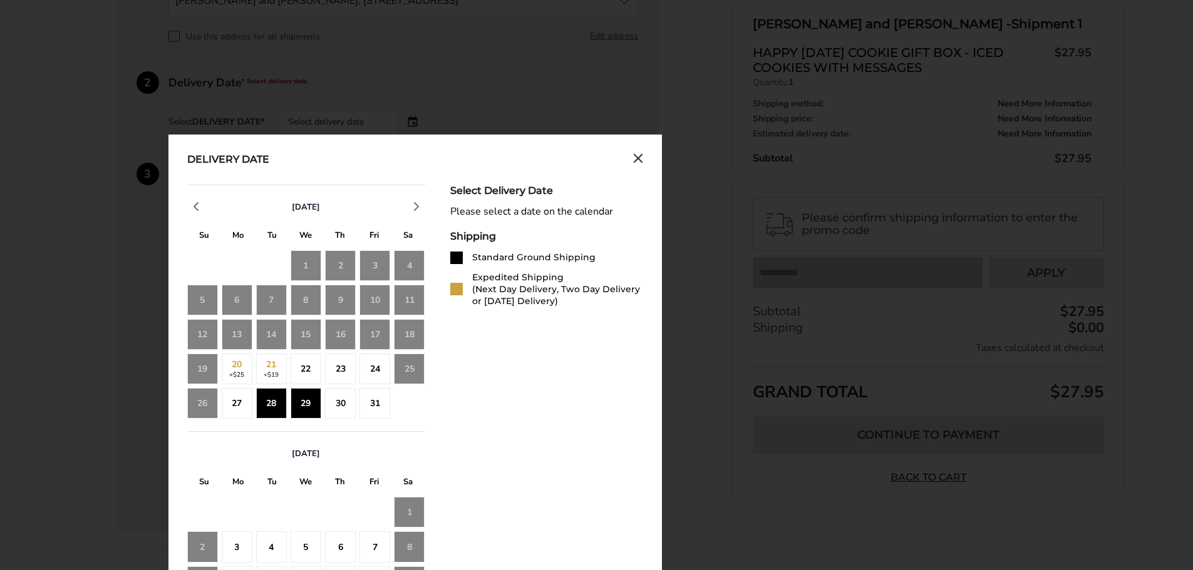
click at [307, 401] on div "29" at bounding box center [305, 403] width 31 height 31
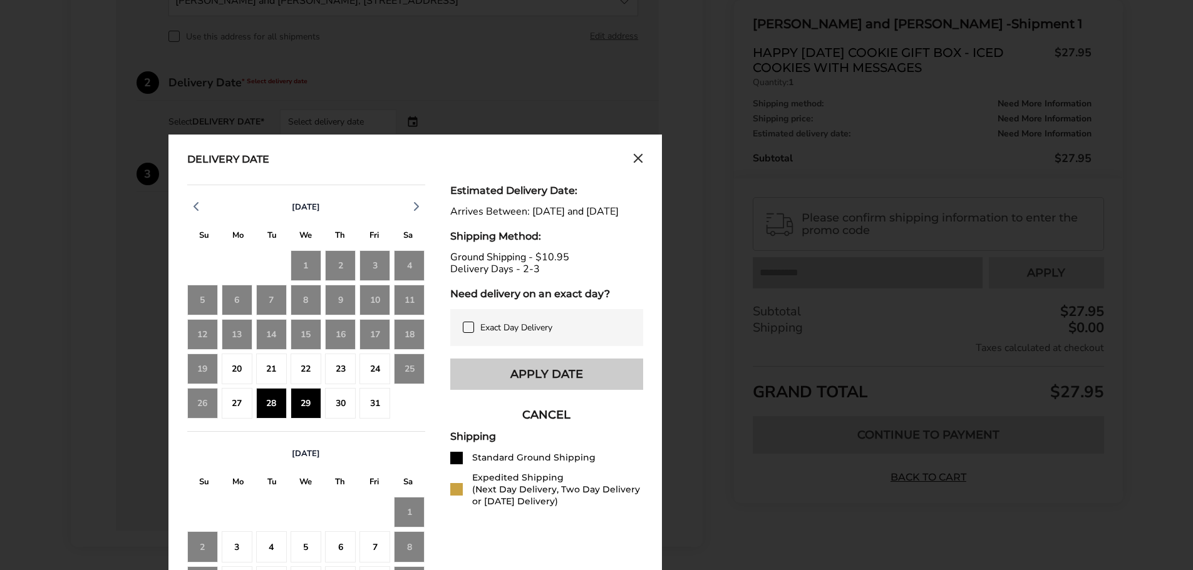
click at [532, 389] on button "Apply Date" at bounding box center [546, 374] width 193 height 31
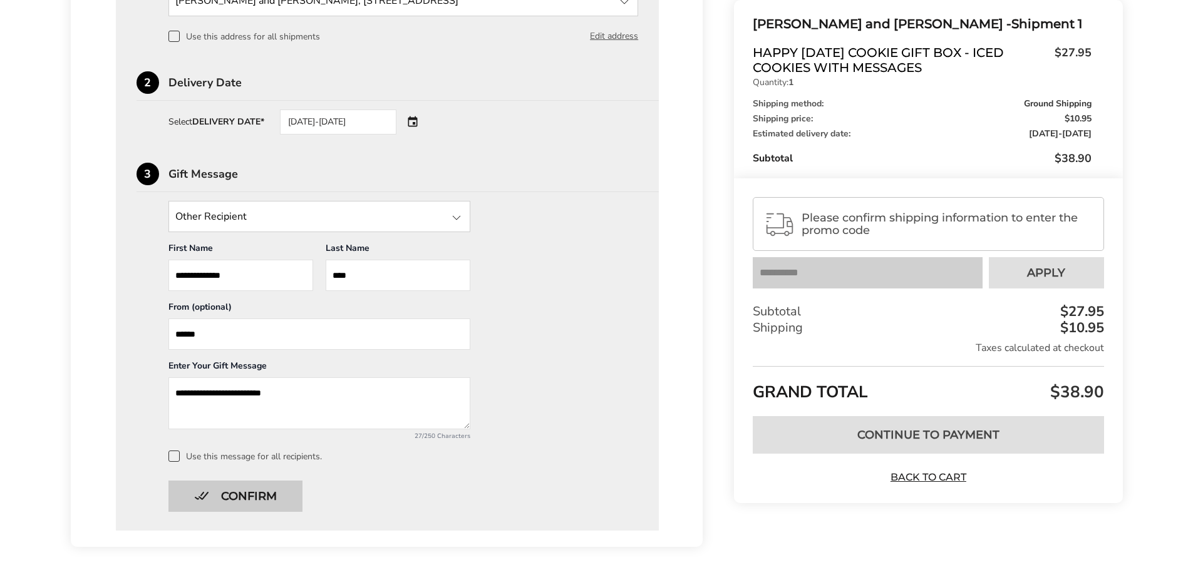
click at [250, 496] on button "Confirm" at bounding box center [235, 496] width 134 height 31
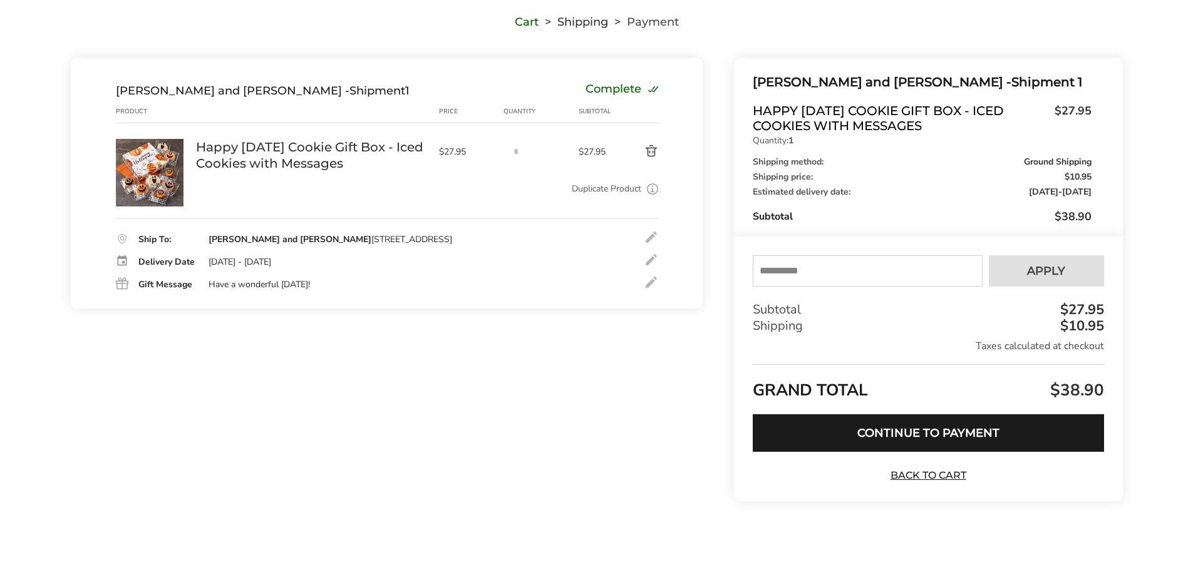
scroll to position [95, 0]
click at [813, 270] on input "text" at bounding box center [867, 270] width 229 height 31
type input "*****"
click at [1023, 264] on button "Apply" at bounding box center [1046, 270] width 115 height 31
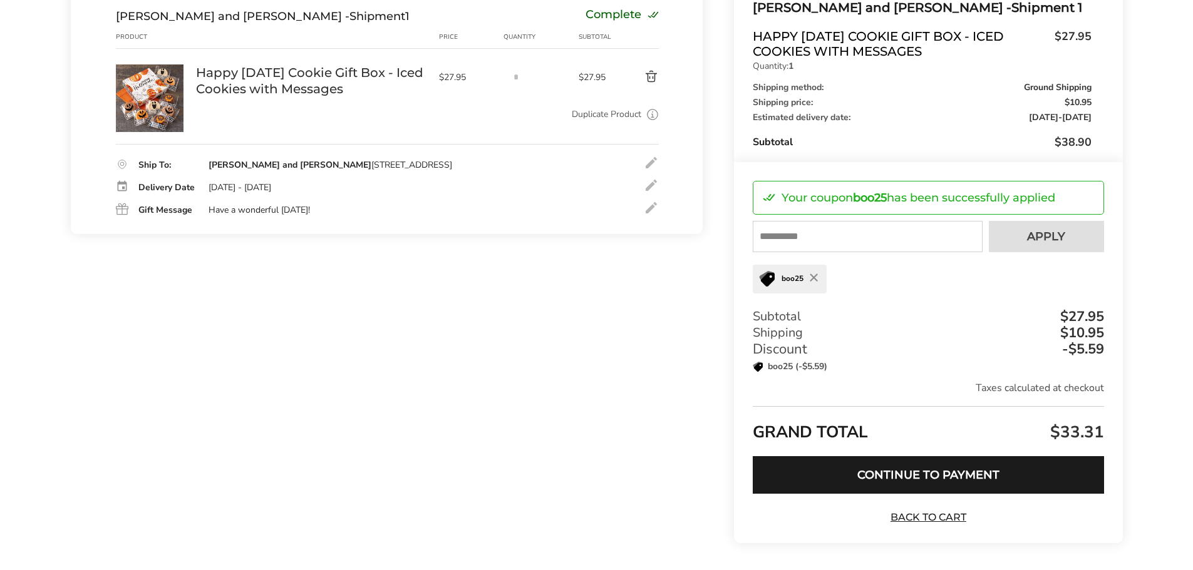
scroll to position [211, 0]
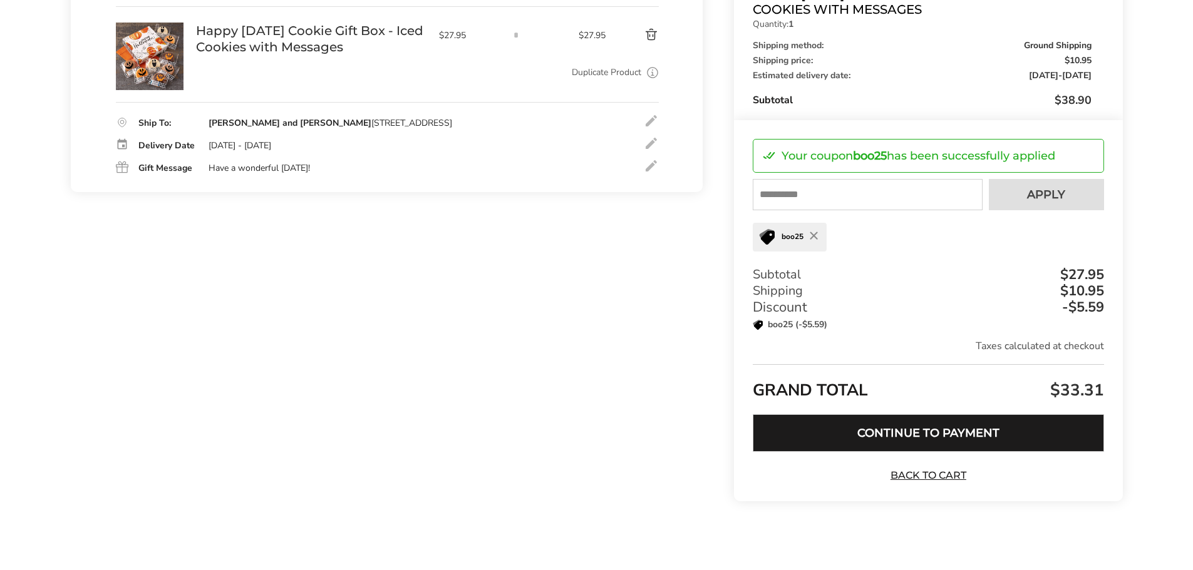
click at [917, 438] on button "Continue to Payment" at bounding box center [928, 433] width 351 height 38
